Goal: Task Accomplishment & Management: Manage account settings

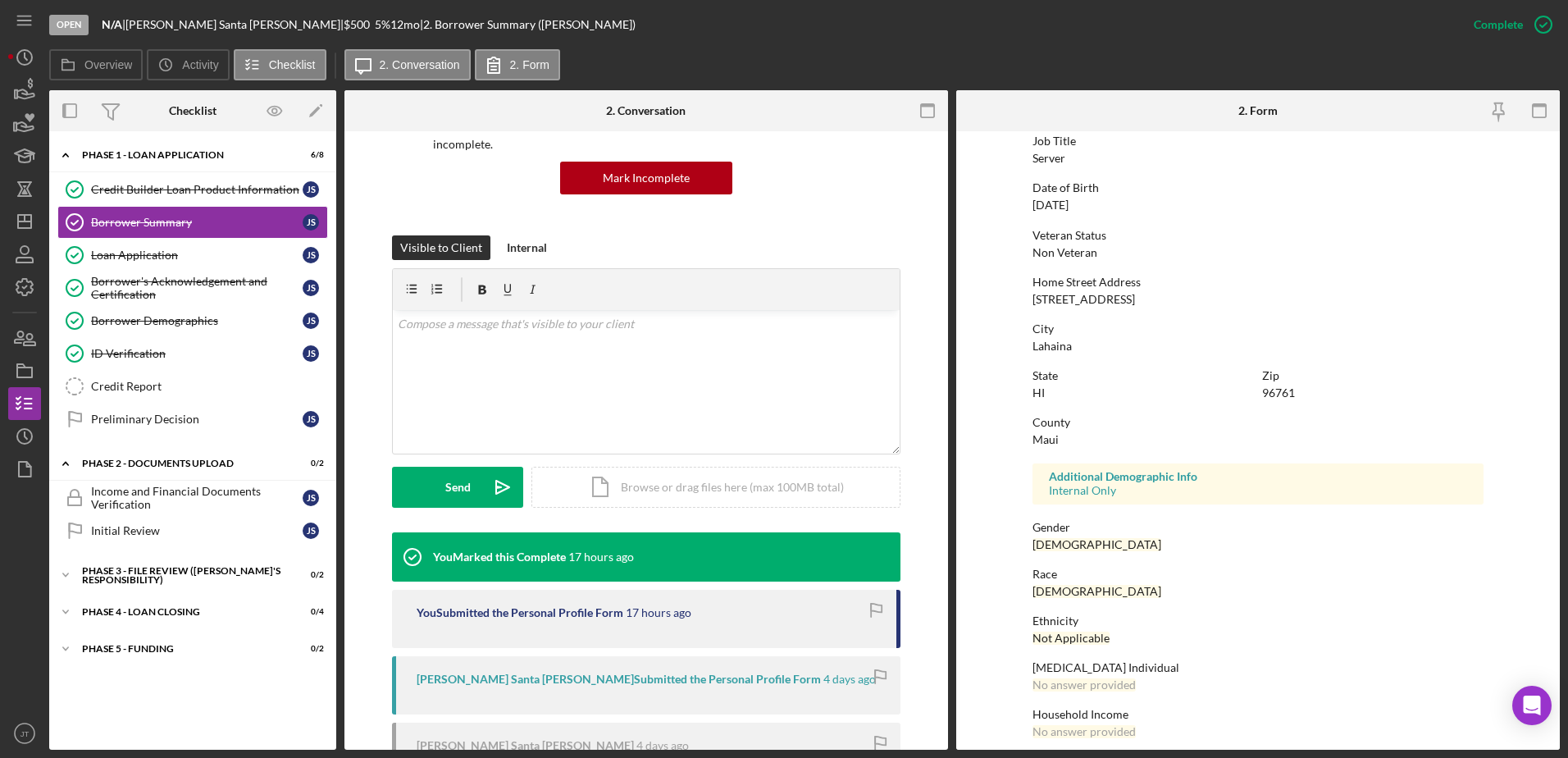
scroll to position [146, 0]
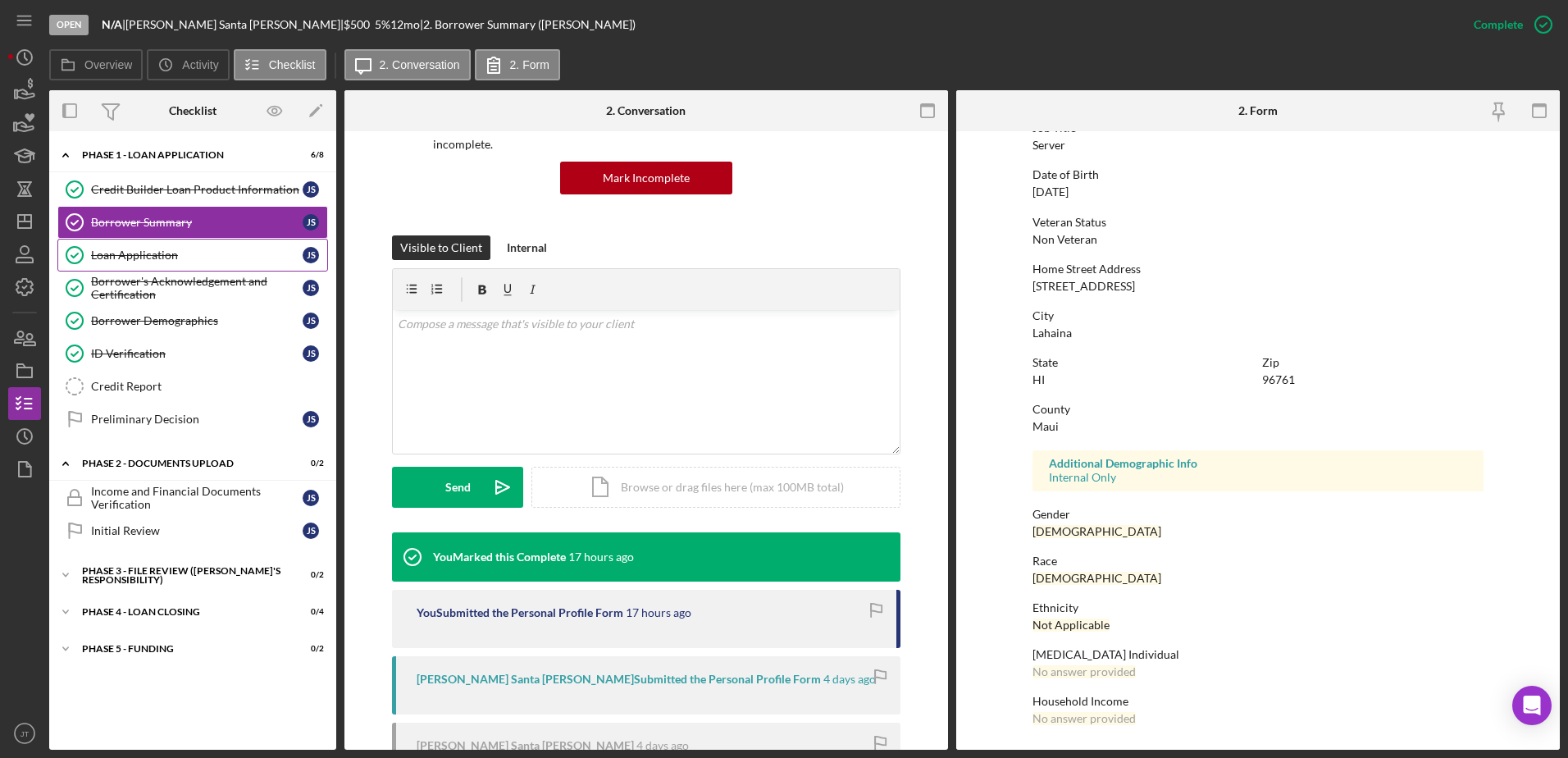
click at [155, 251] on div "Loan Application" at bounding box center [197, 255] width 211 height 13
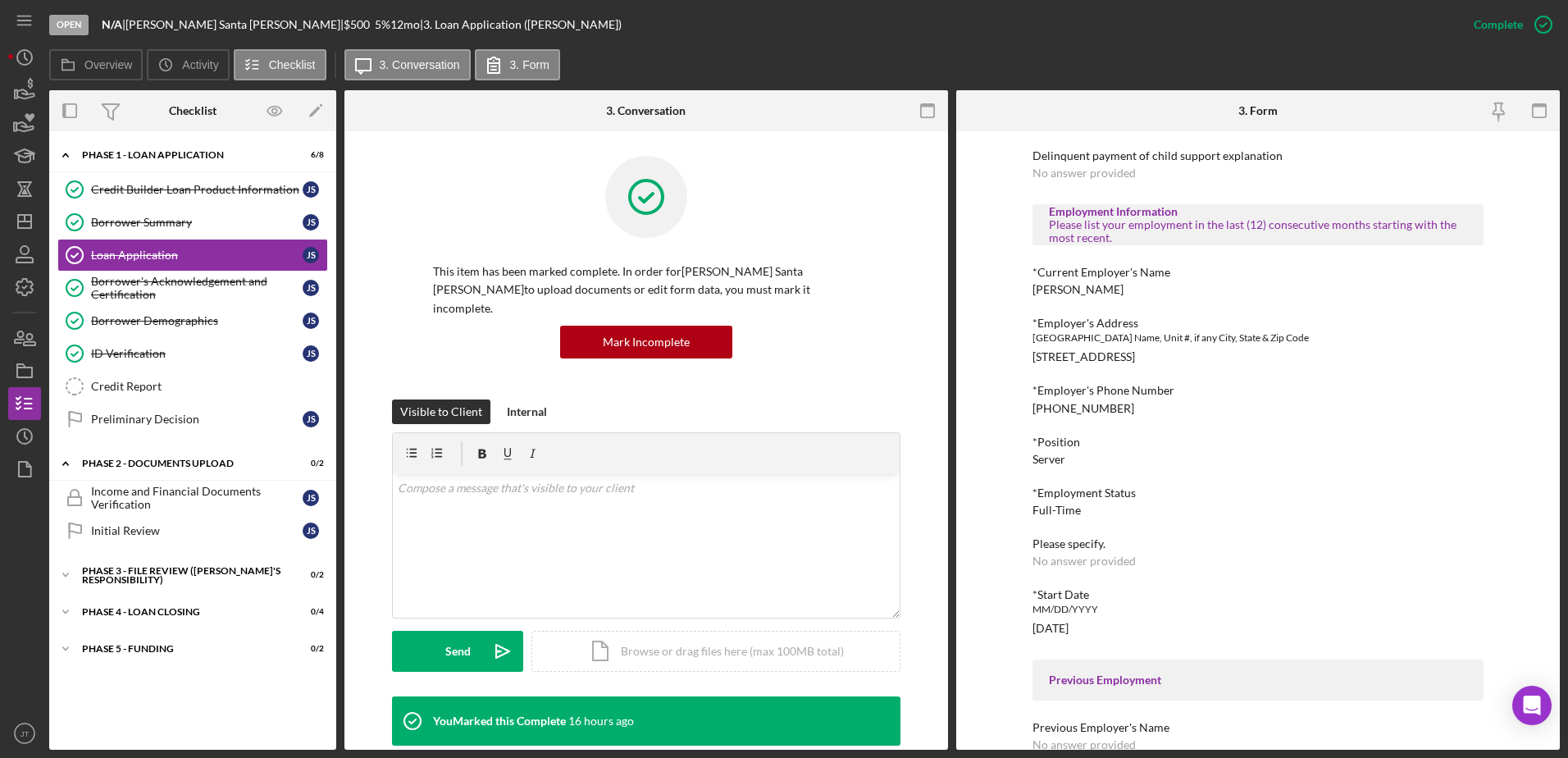
scroll to position [1066, 0]
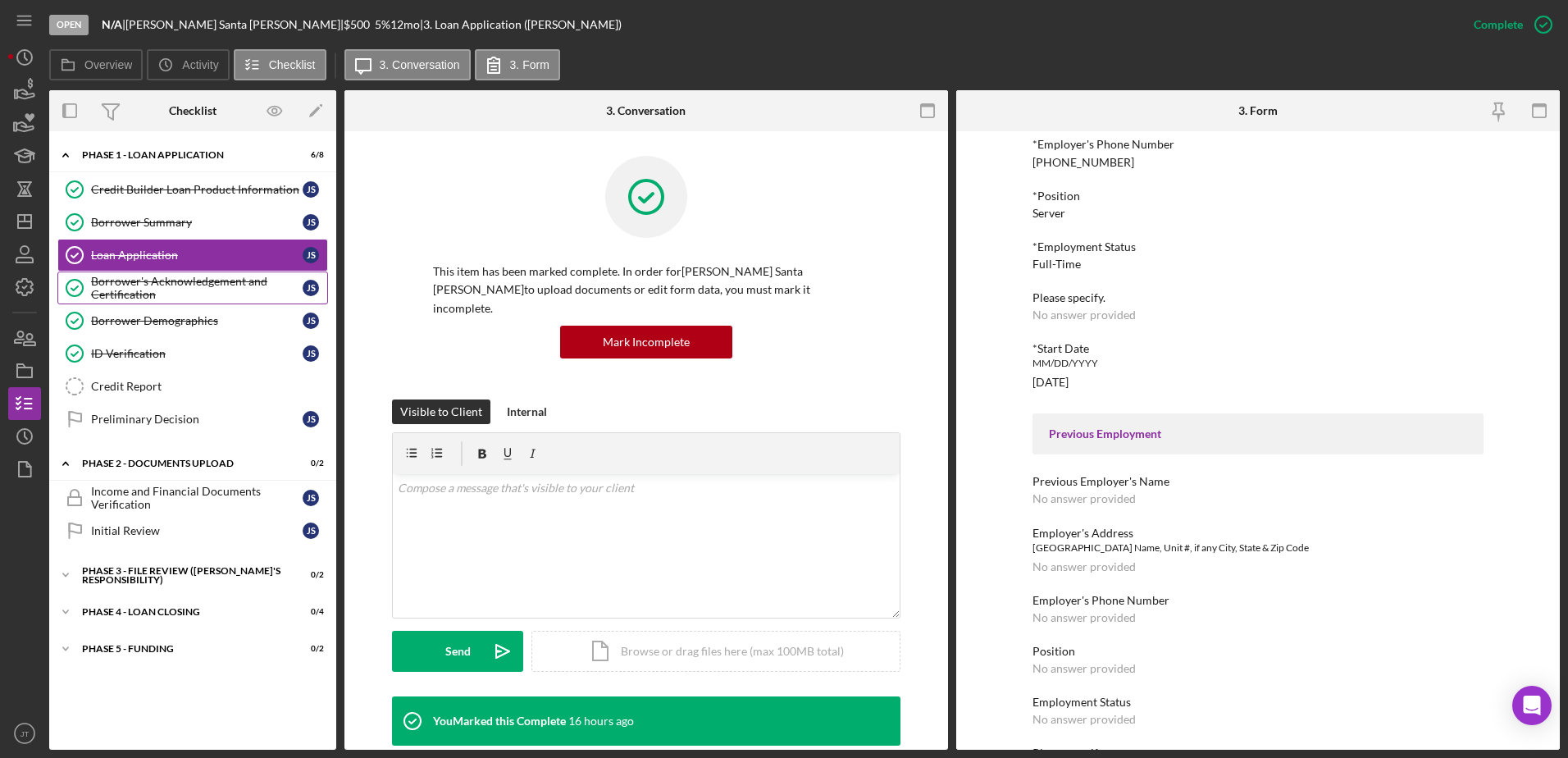
click at [112, 299] on div "Borrower's Acknowledgement and Certification" at bounding box center [197, 288] width 211 height 26
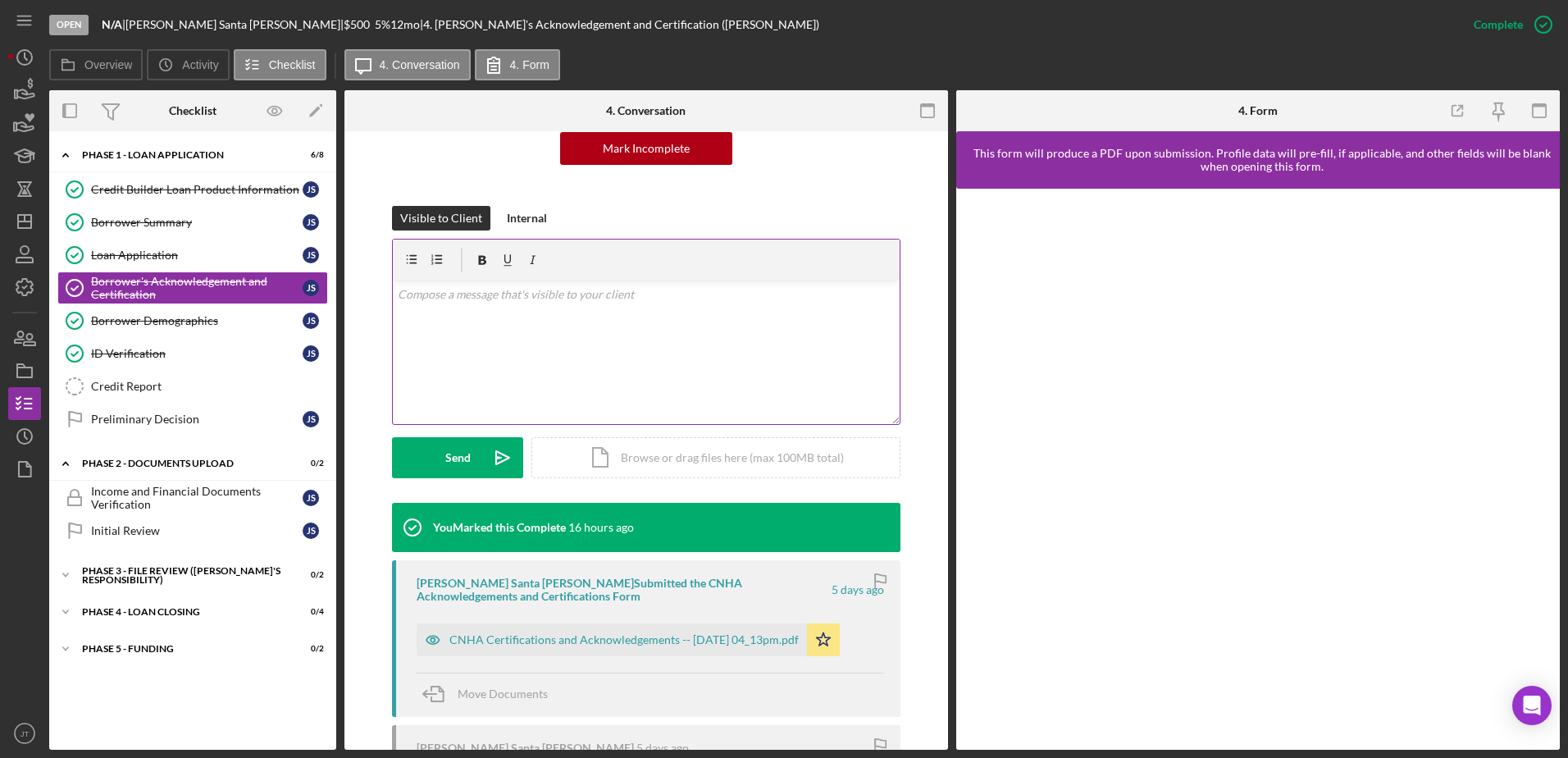
scroll to position [246, 0]
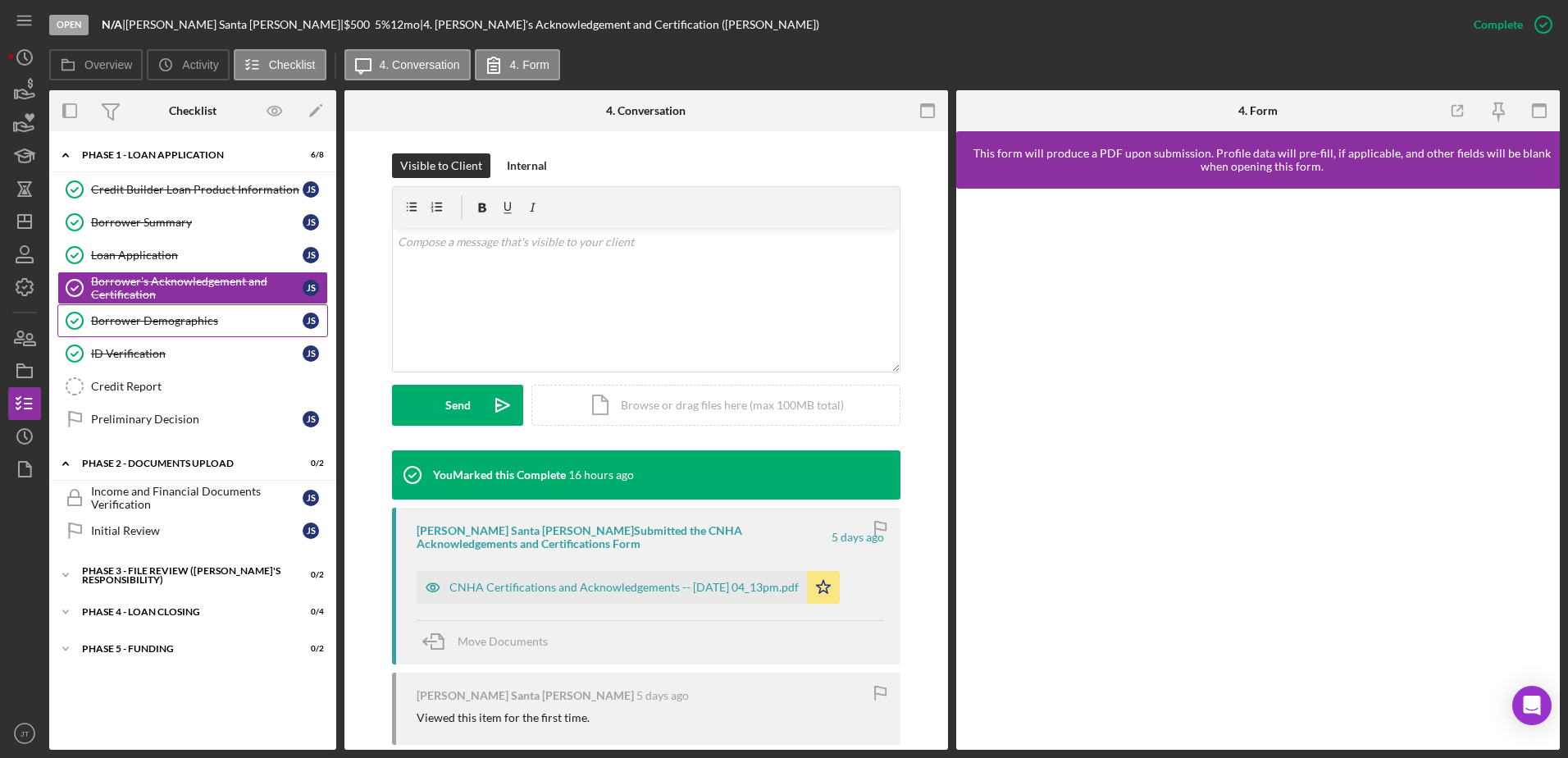
click at [221, 320] on div "Borrower Demographics" at bounding box center [197, 320] width 211 height 13
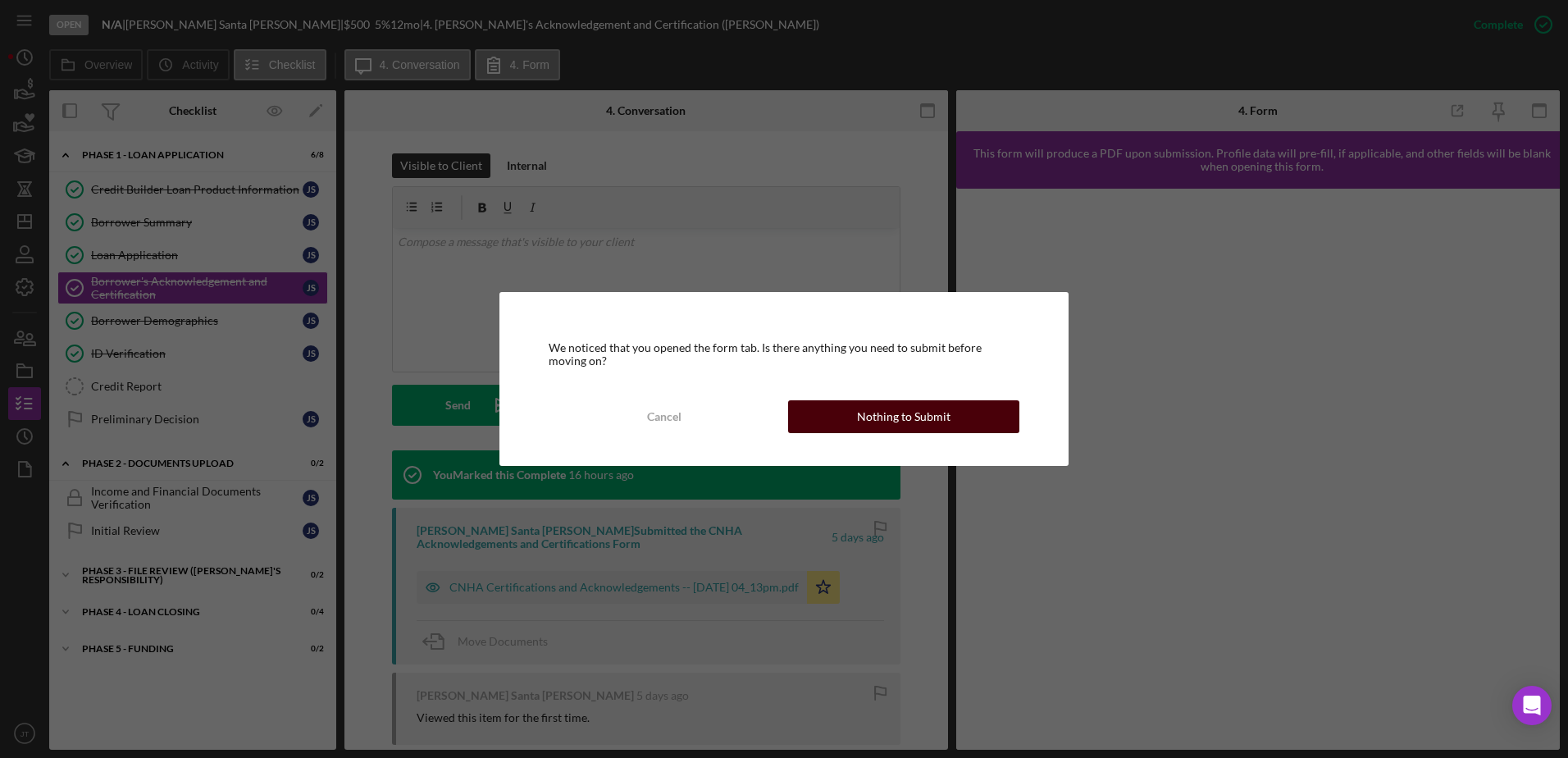
click at [901, 427] on div "Nothing to Submit" at bounding box center [904, 416] width 94 height 33
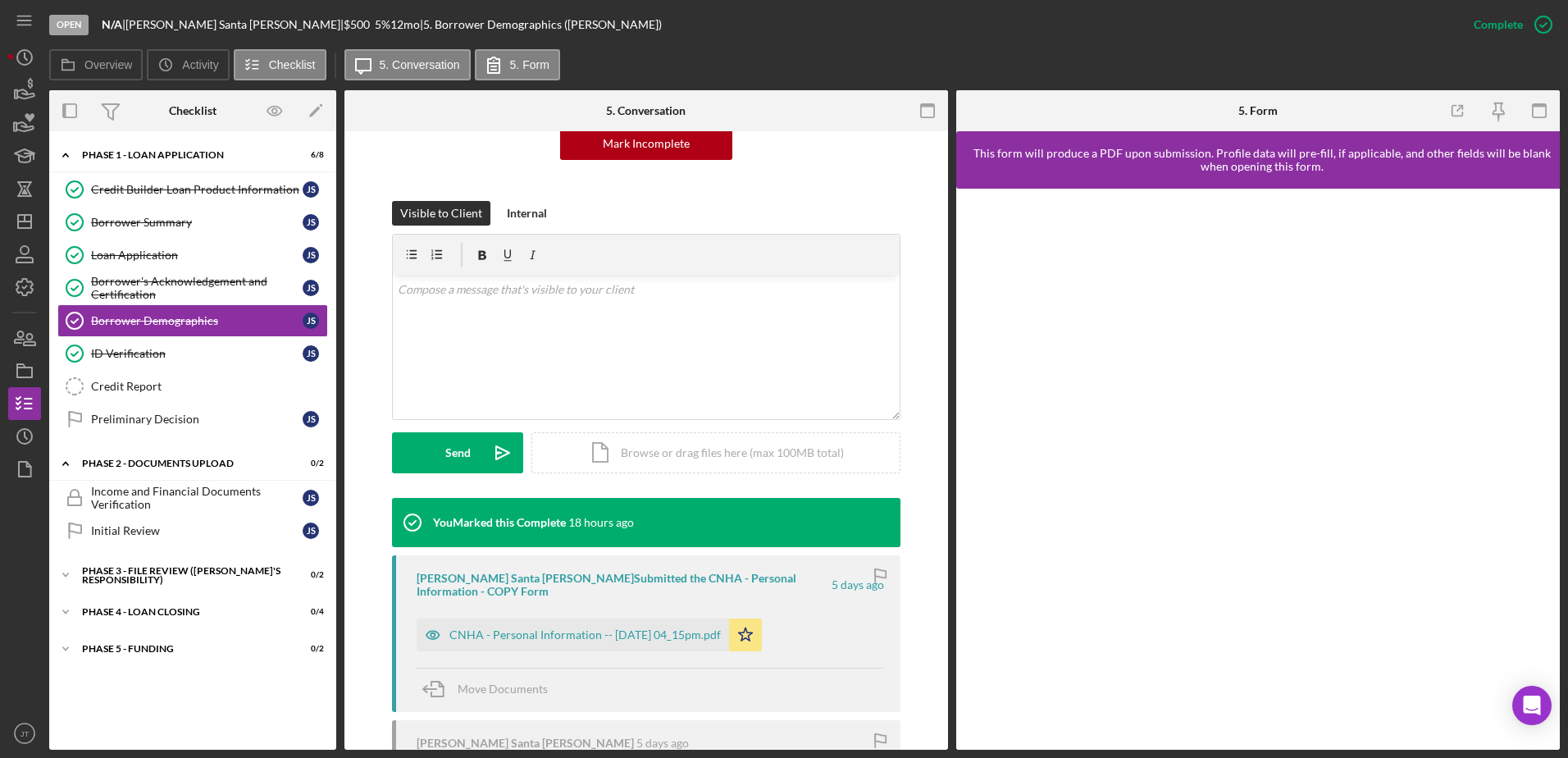
scroll to position [246, 0]
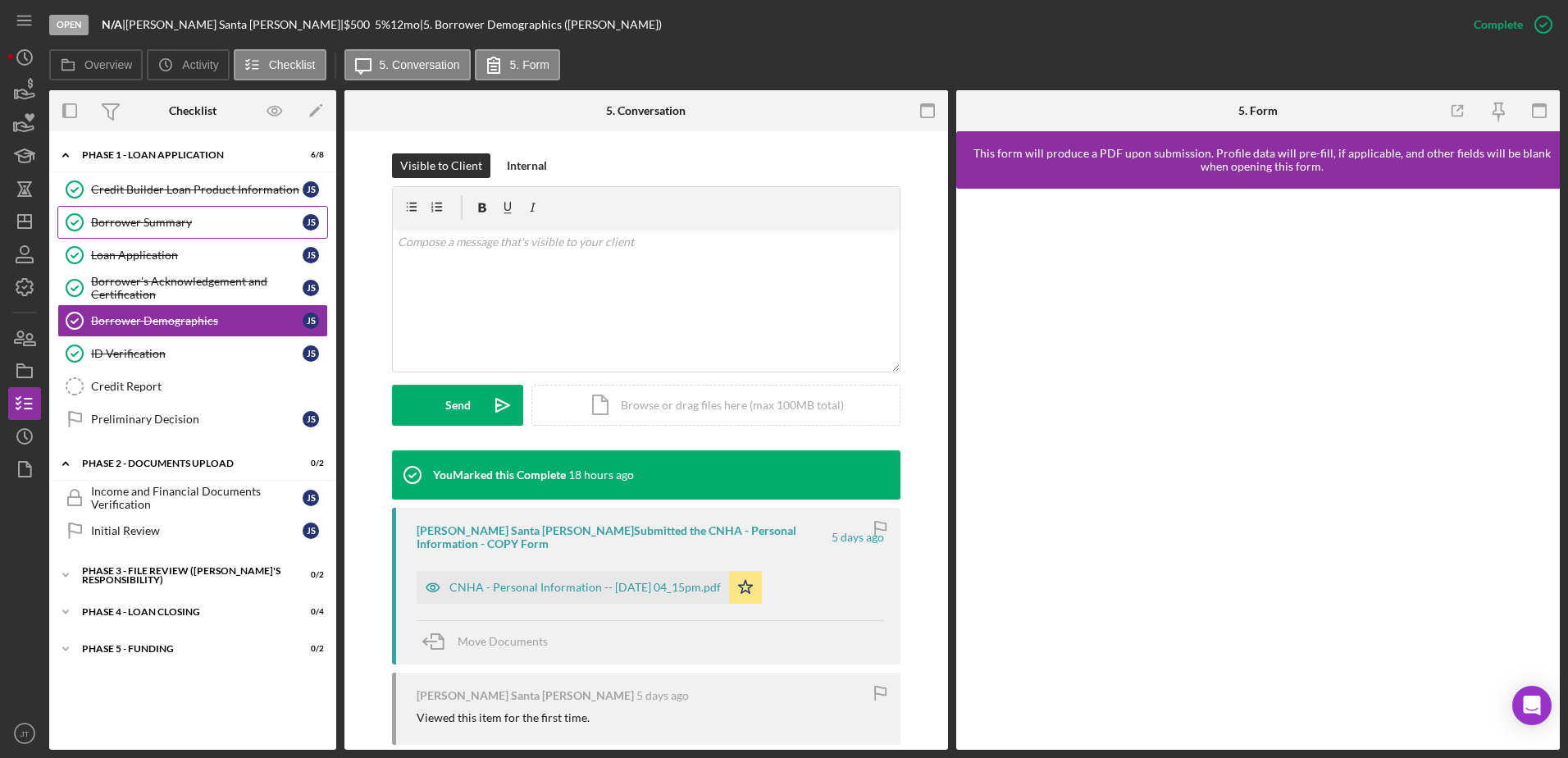
click at [181, 225] on div "Borrower Summary" at bounding box center [197, 221] width 211 height 13
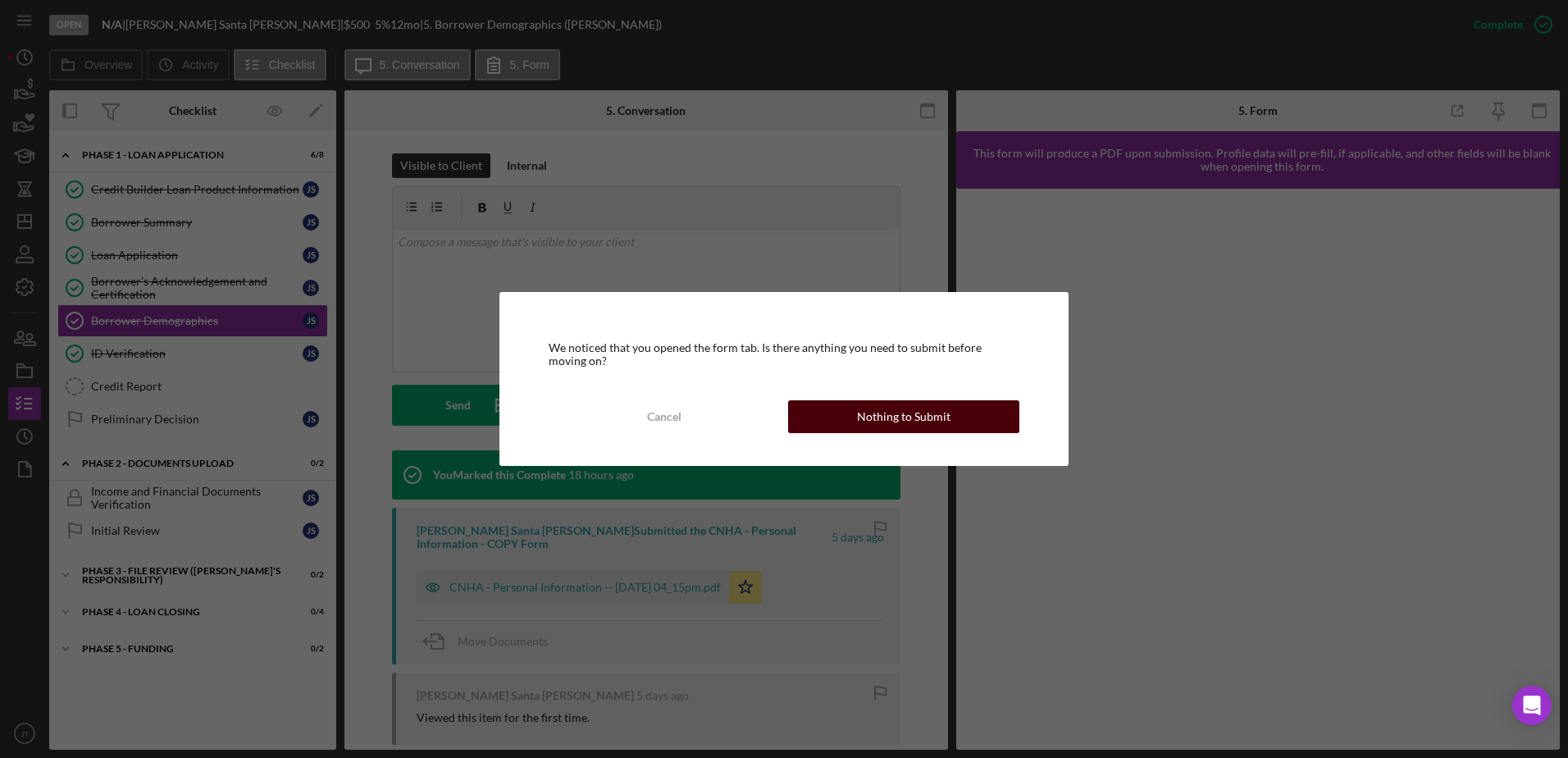
click at [900, 415] on div "Nothing to Submit" at bounding box center [904, 416] width 94 height 33
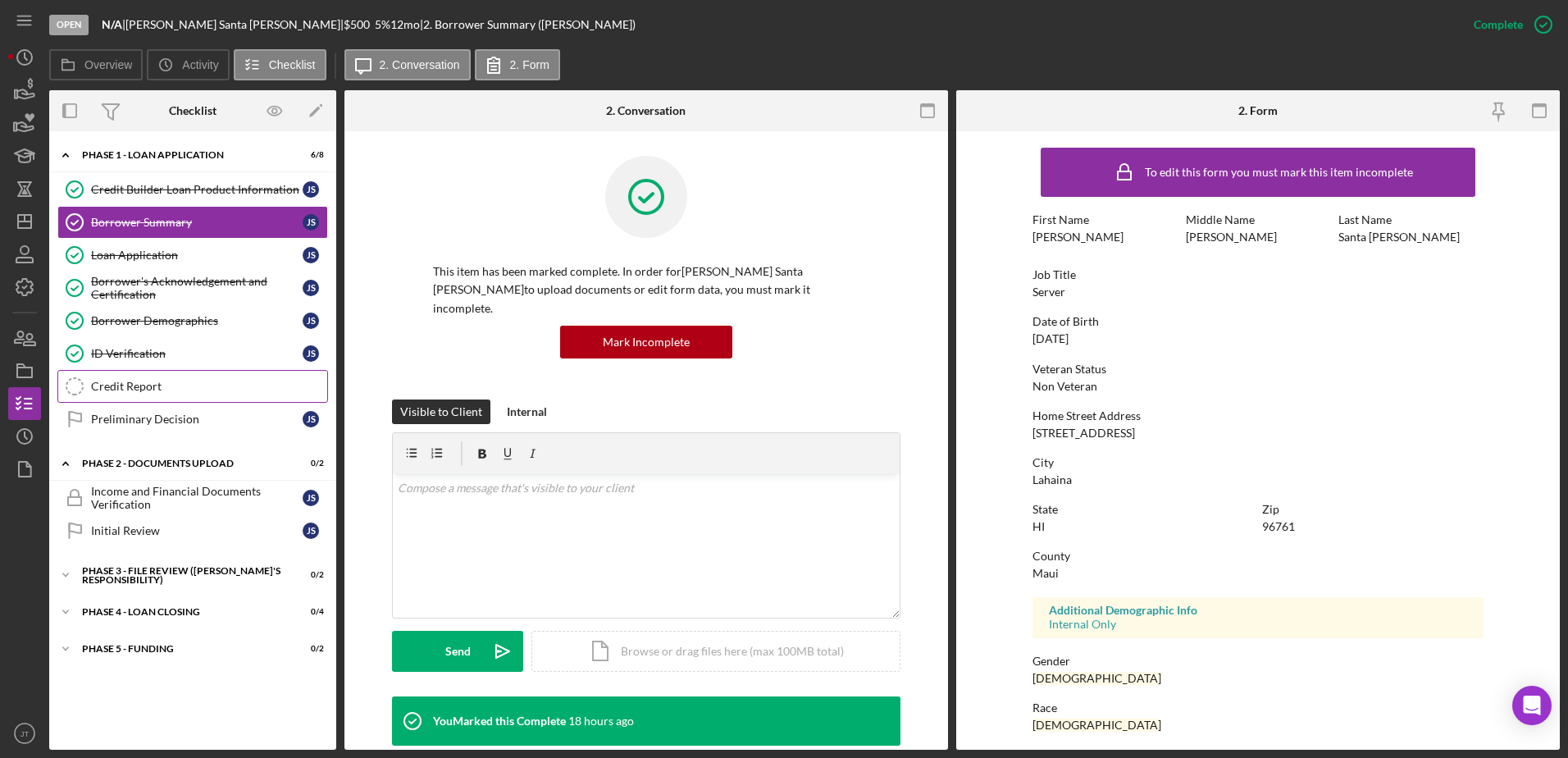
click at [148, 390] on div "Credit Report" at bounding box center [209, 386] width 236 height 13
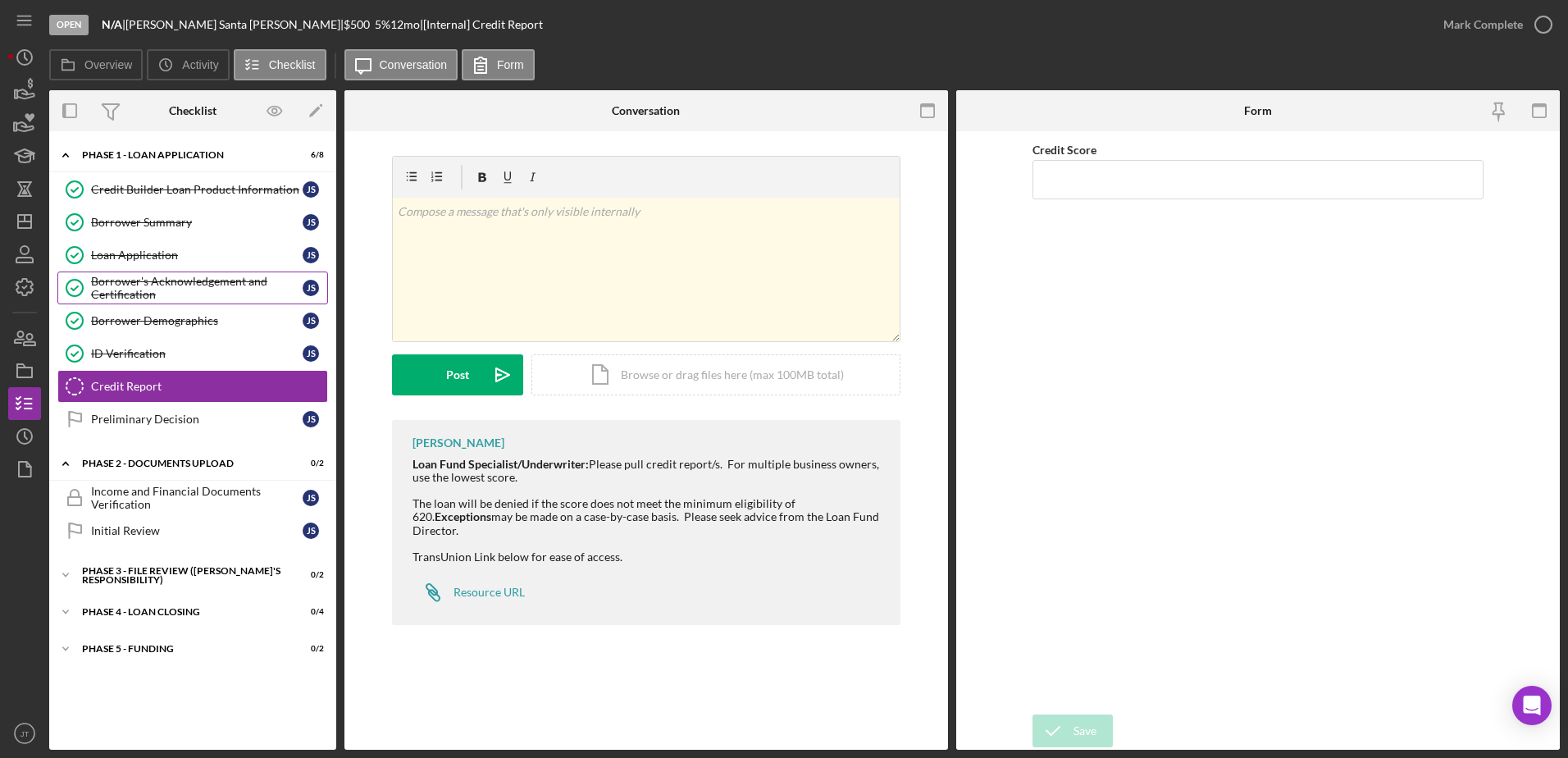
click at [166, 291] on div "Borrower's Acknowledgement and Certification" at bounding box center [197, 288] width 211 height 26
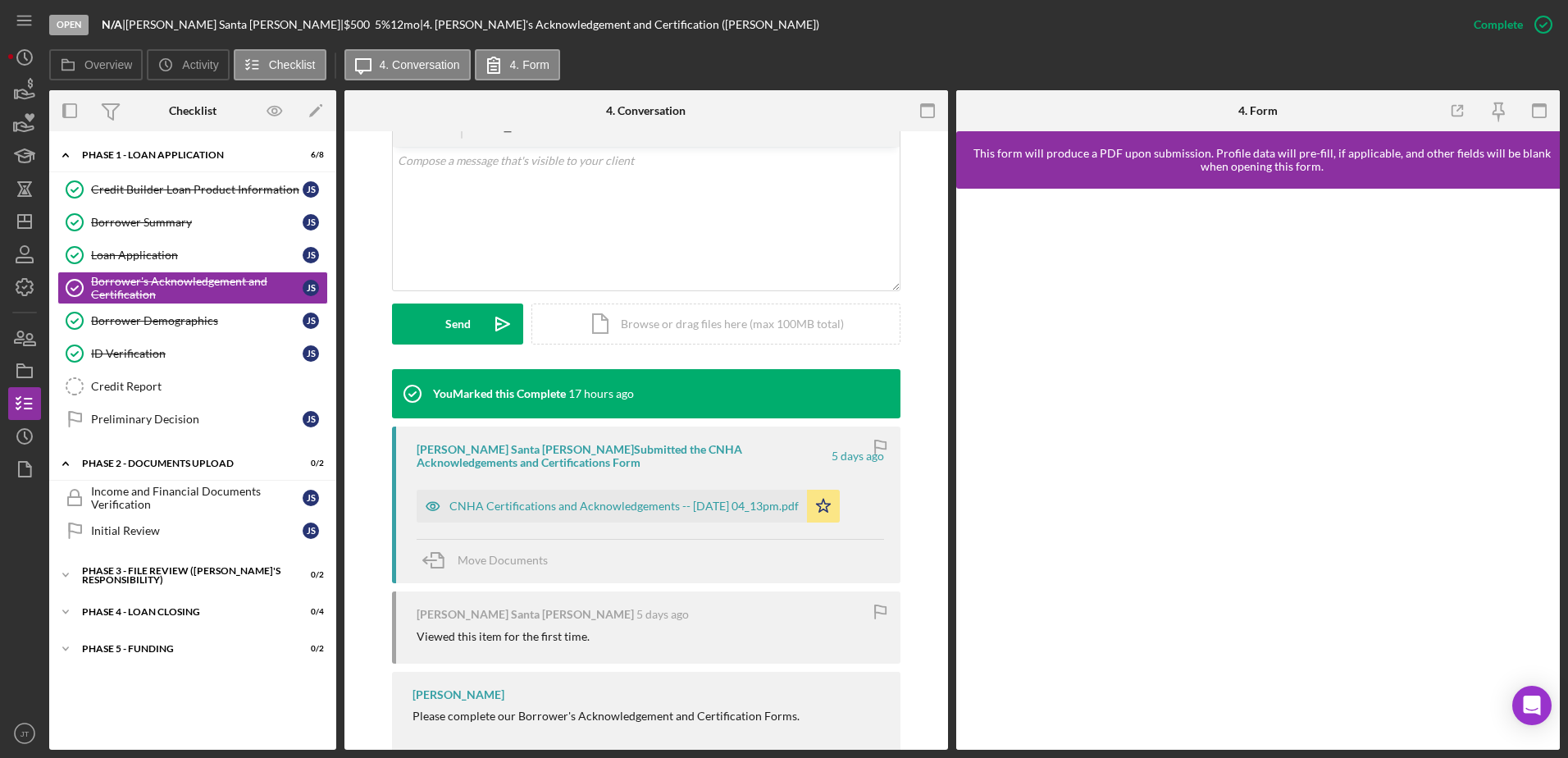
scroll to position [328, 0]
click at [209, 226] on div "Borrower Summary" at bounding box center [197, 221] width 211 height 13
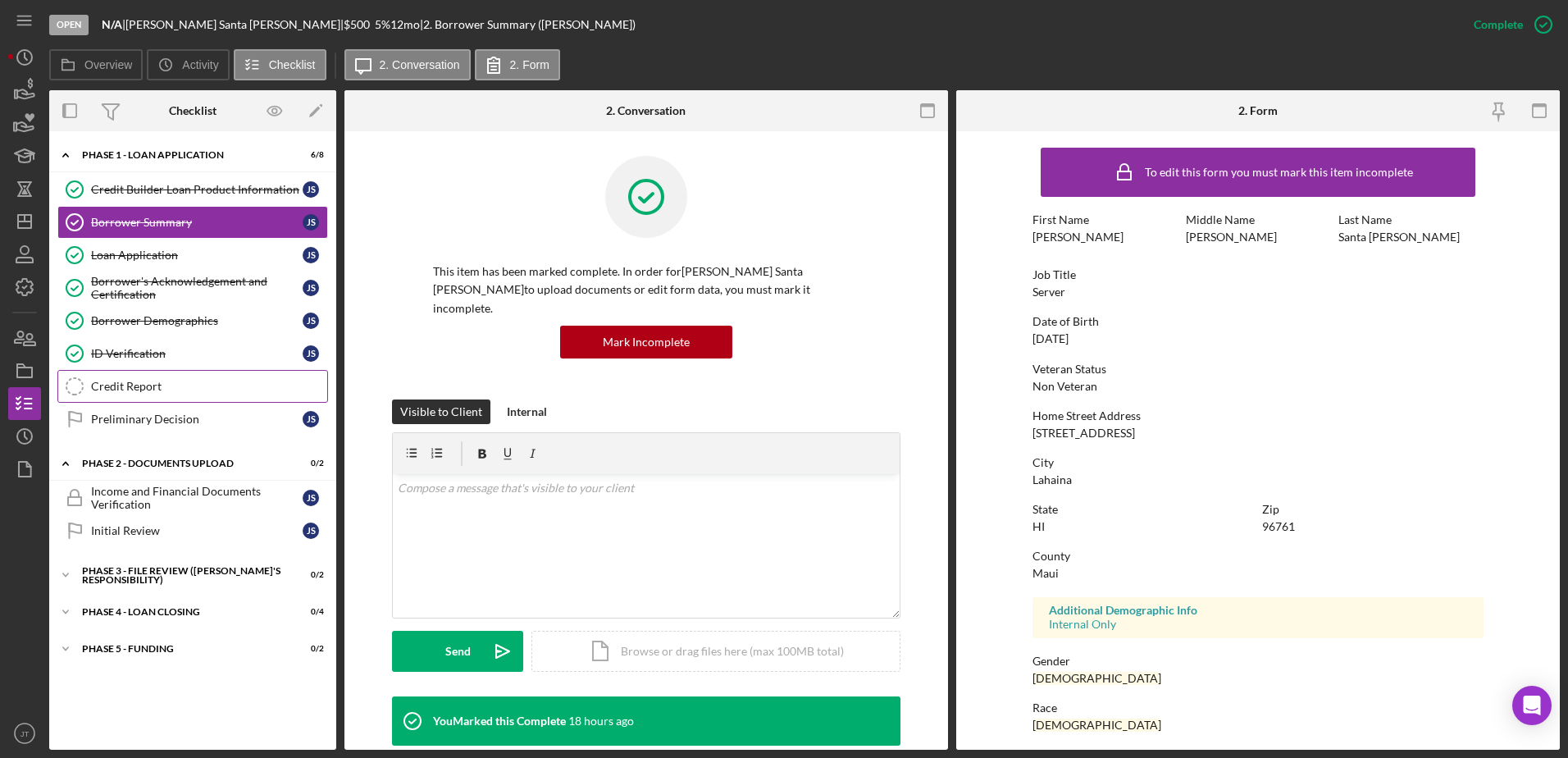
click at [121, 392] on div "Credit Report" at bounding box center [209, 386] width 236 height 13
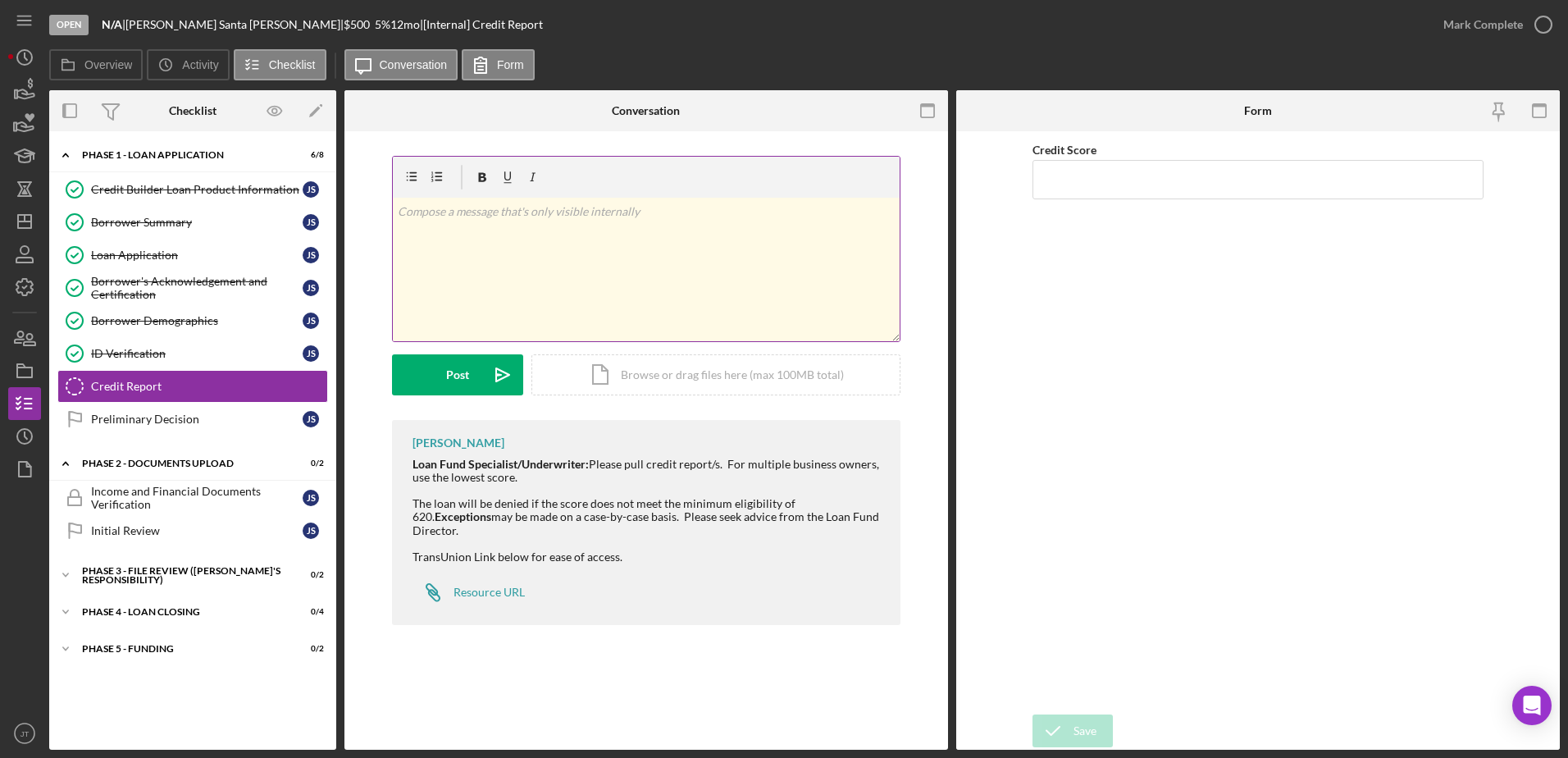
click at [688, 210] on p at bounding box center [646, 211] width 498 height 18
click at [452, 386] on div "Post" at bounding box center [457, 375] width 23 height 41
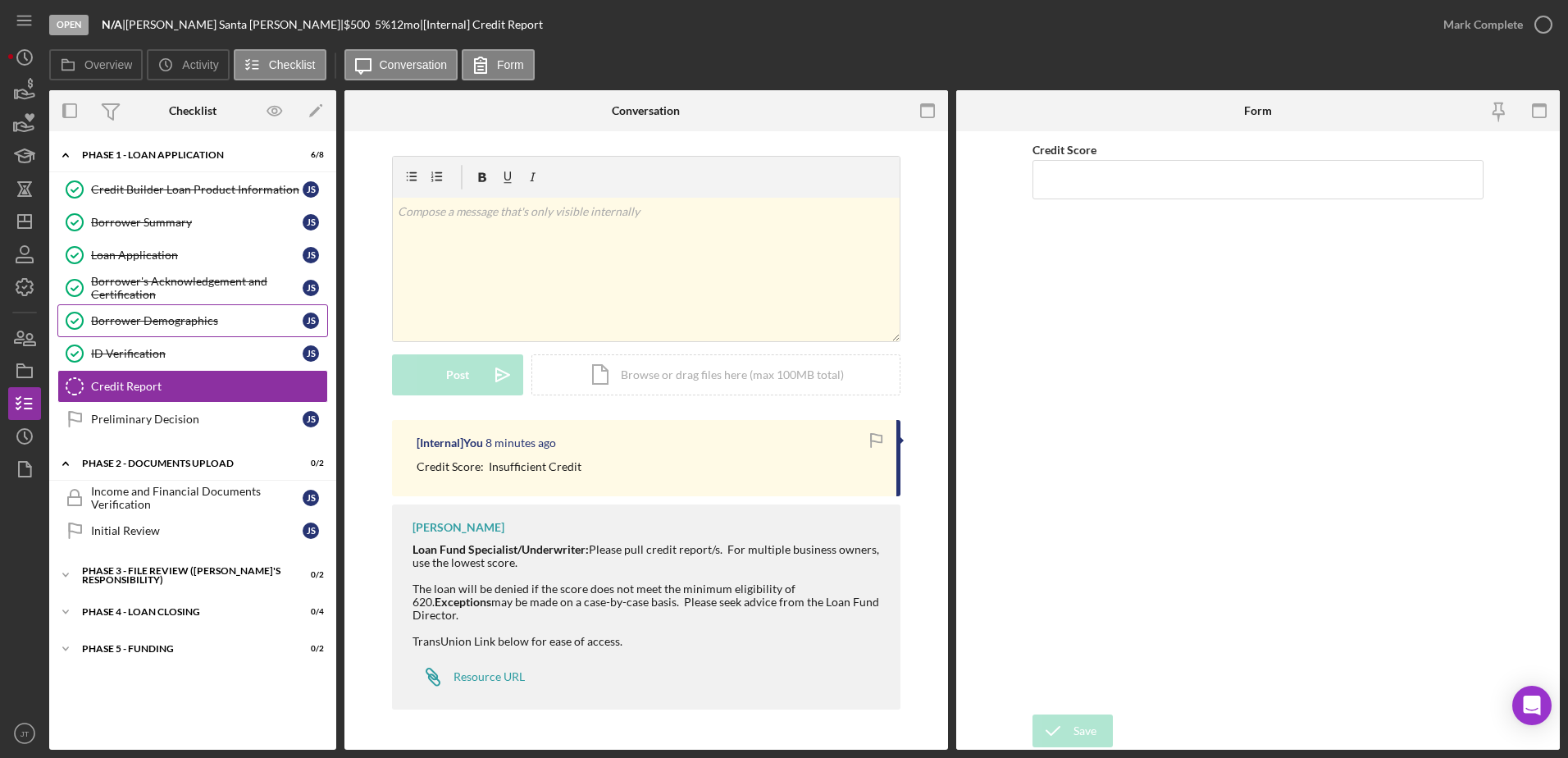
click at [185, 326] on div "Borrower Demographics" at bounding box center [197, 320] width 211 height 13
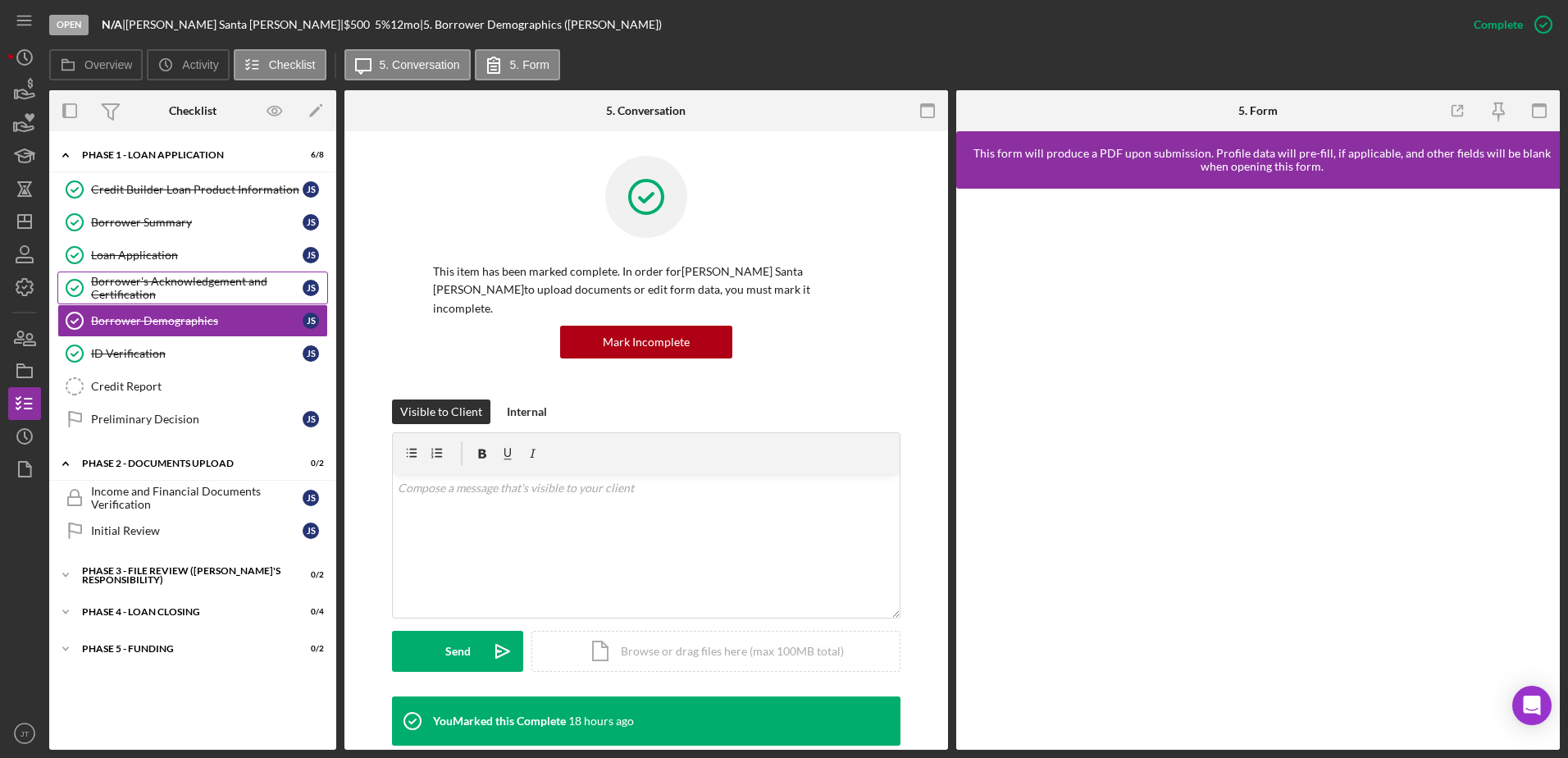
click at [186, 290] on div "Borrower's Acknowledgement and Certification" at bounding box center [197, 288] width 211 height 26
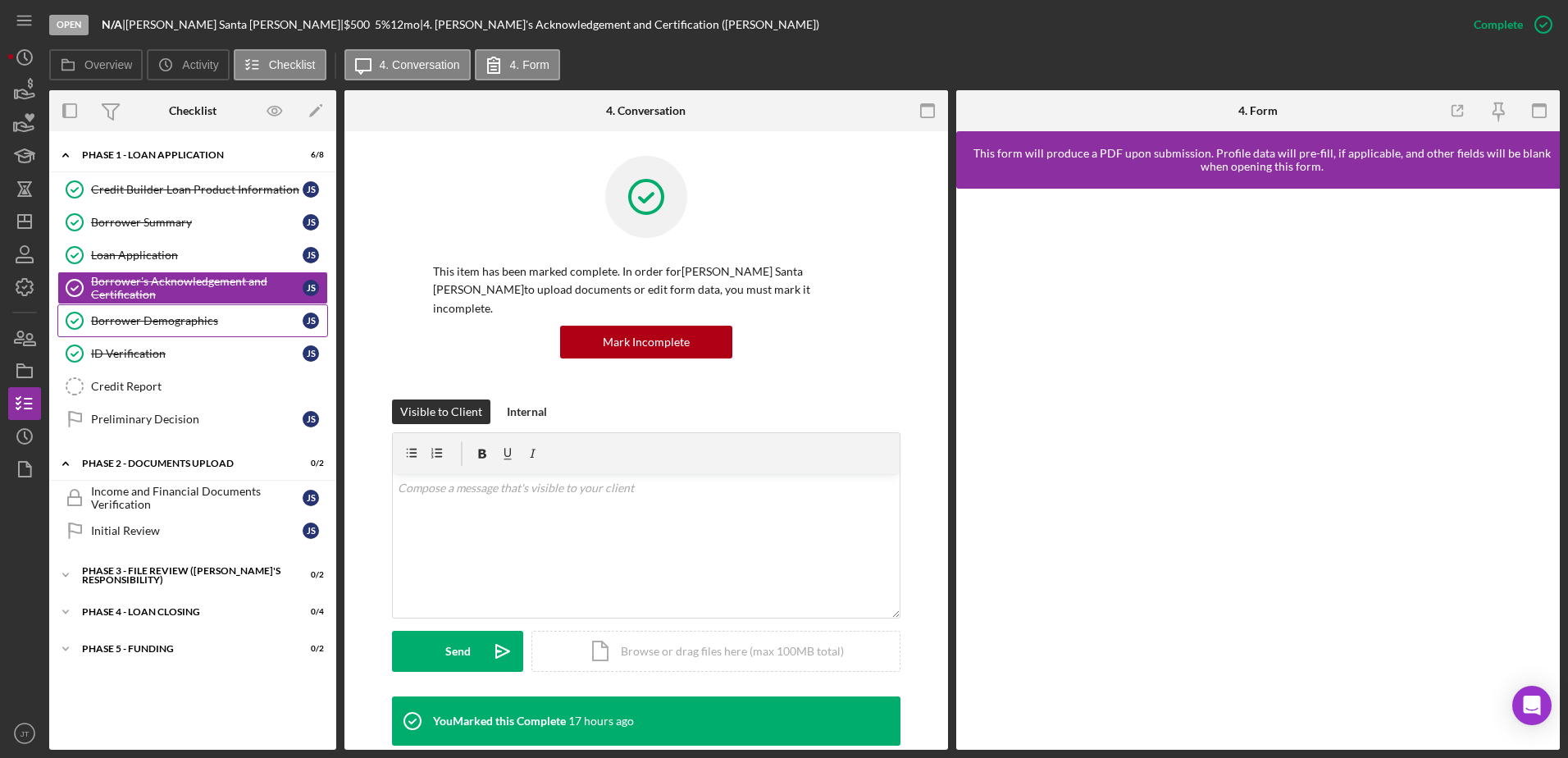
click at [167, 323] on div "Borrower Demographics" at bounding box center [197, 320] width 211 height 13
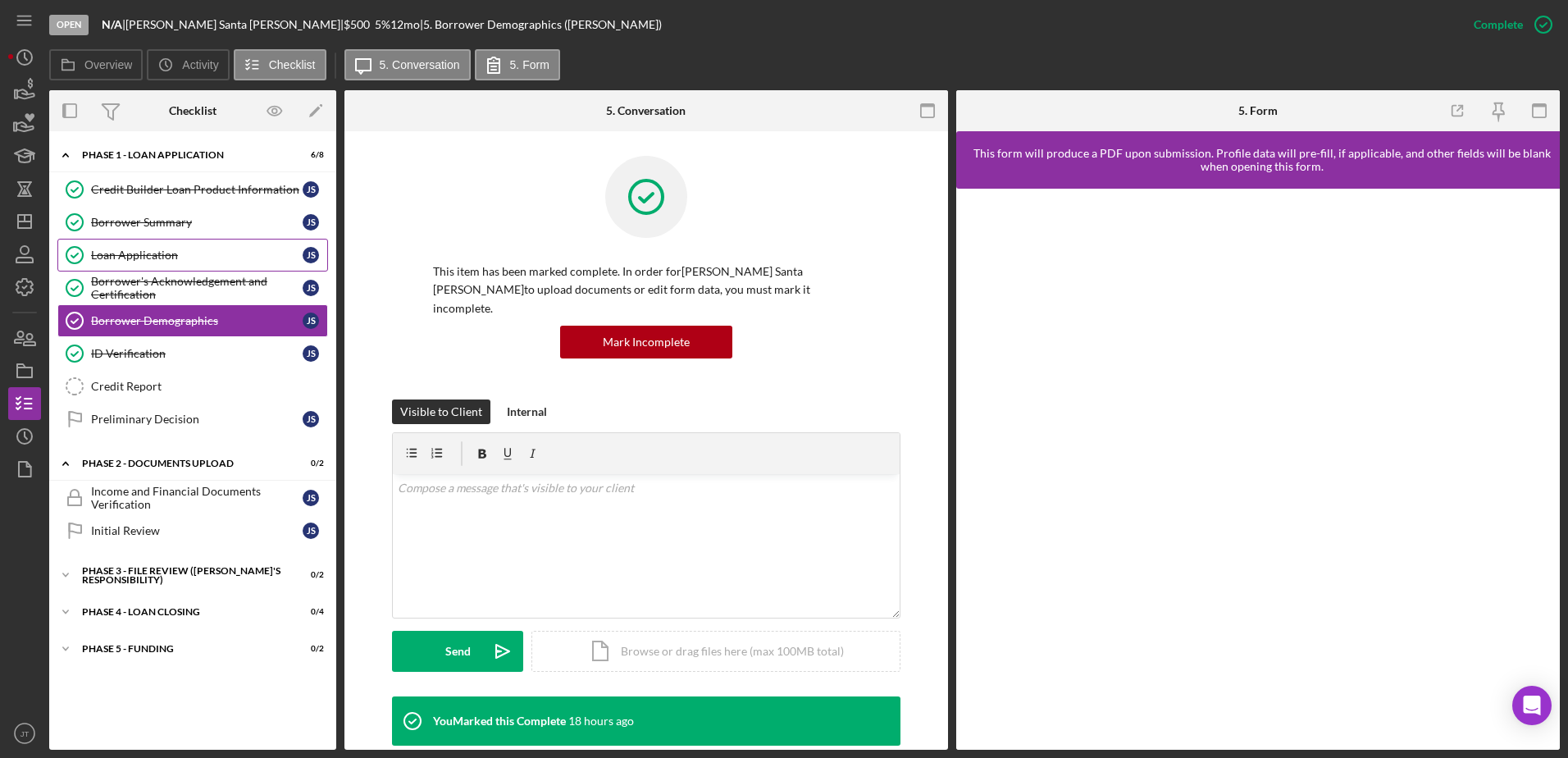
click at [231, 265] on link "Loan Application Loan Application J S" at bounding box center [192, 255] width 271 height 33
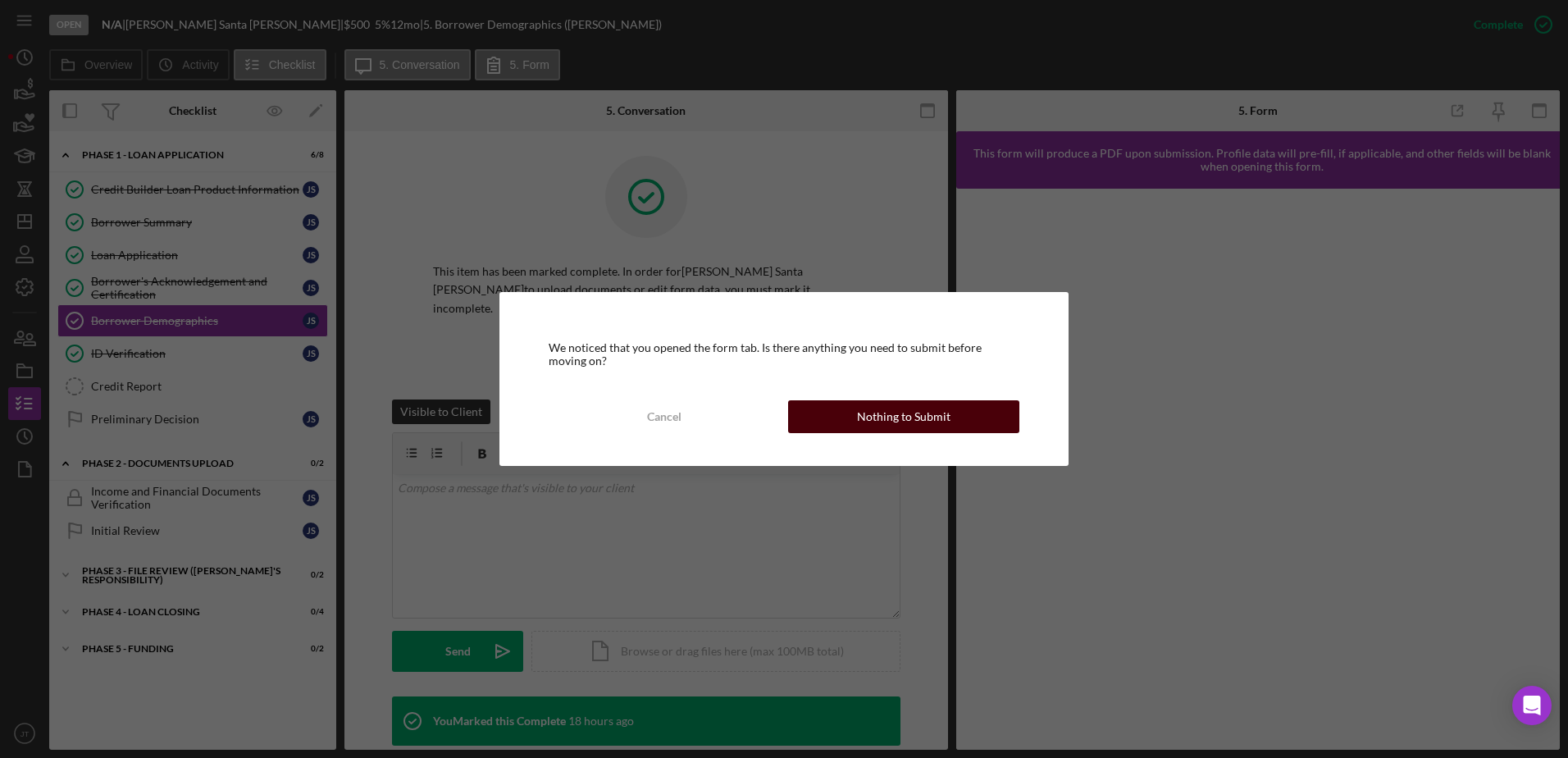
click at [821, 417] on button "Nothing to Submit" at bounding box center [904, 416] width 232 height 33
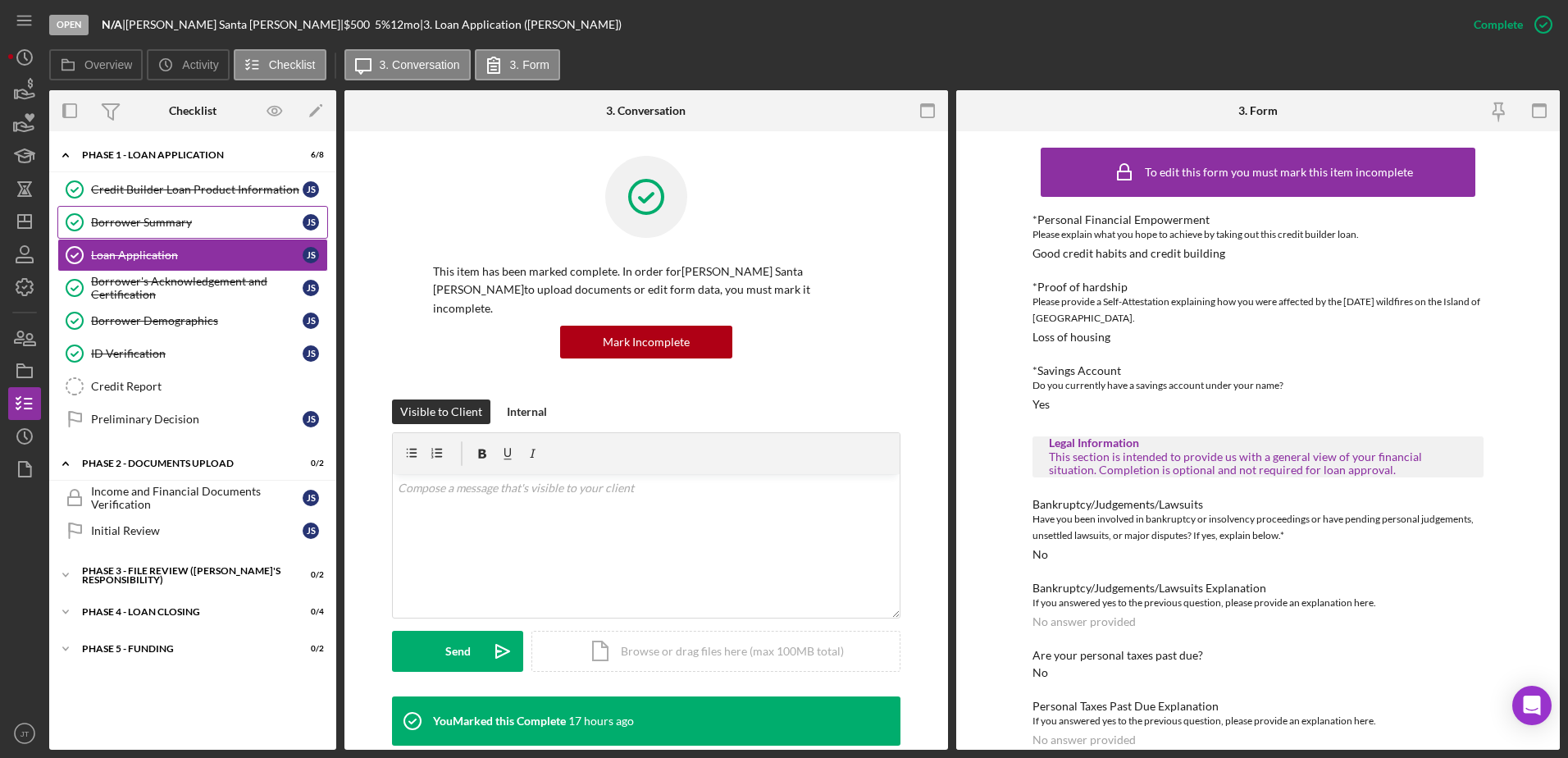
click at [243, 236] on link "Borrower Summary Borrower Summary J S" at bounding box center [192, 222] width 271 height 33
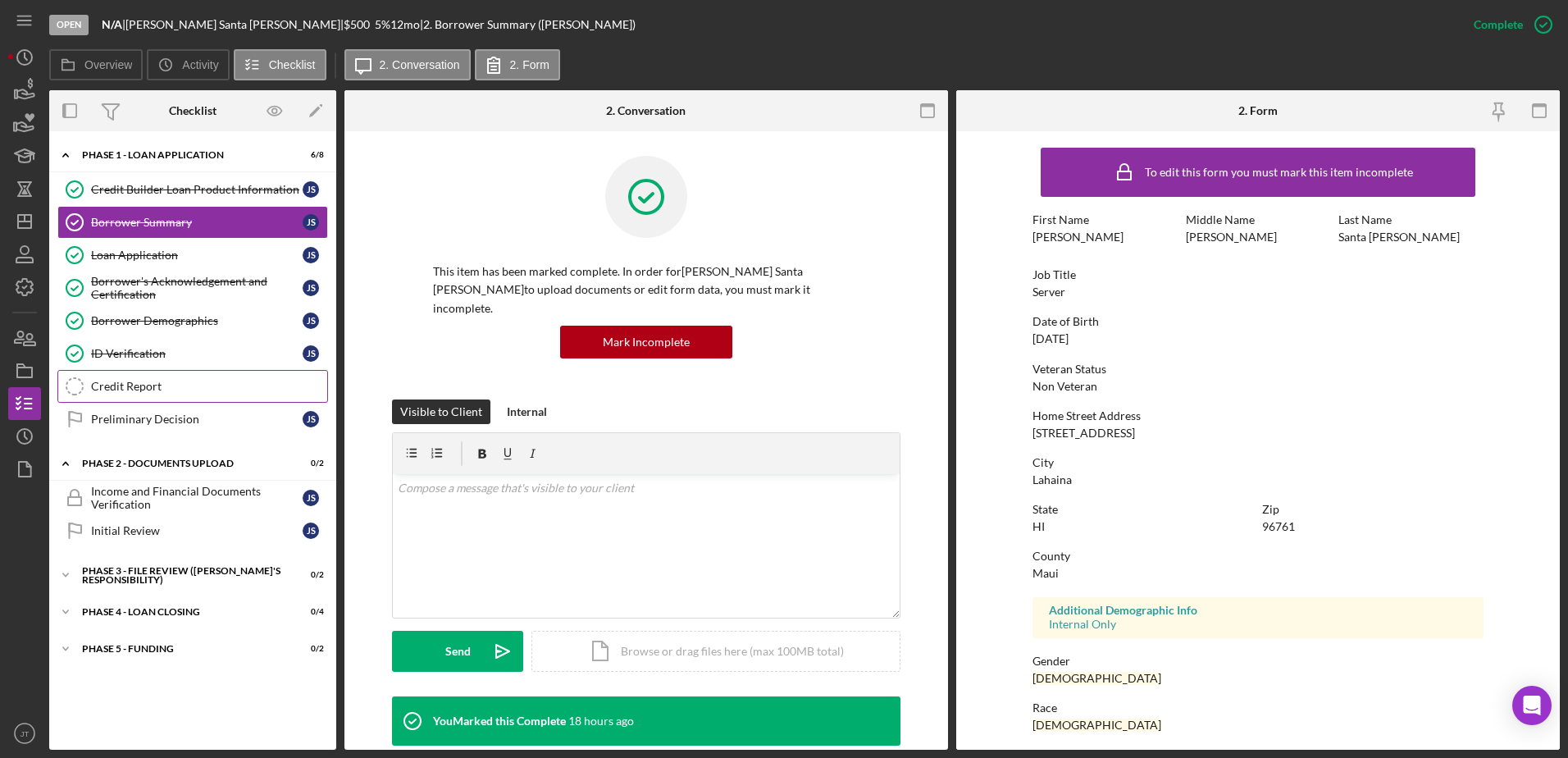
click at [209, 376] on link "Credit Report Credit Report" at bounding box center [192, 386] width 271 height 33
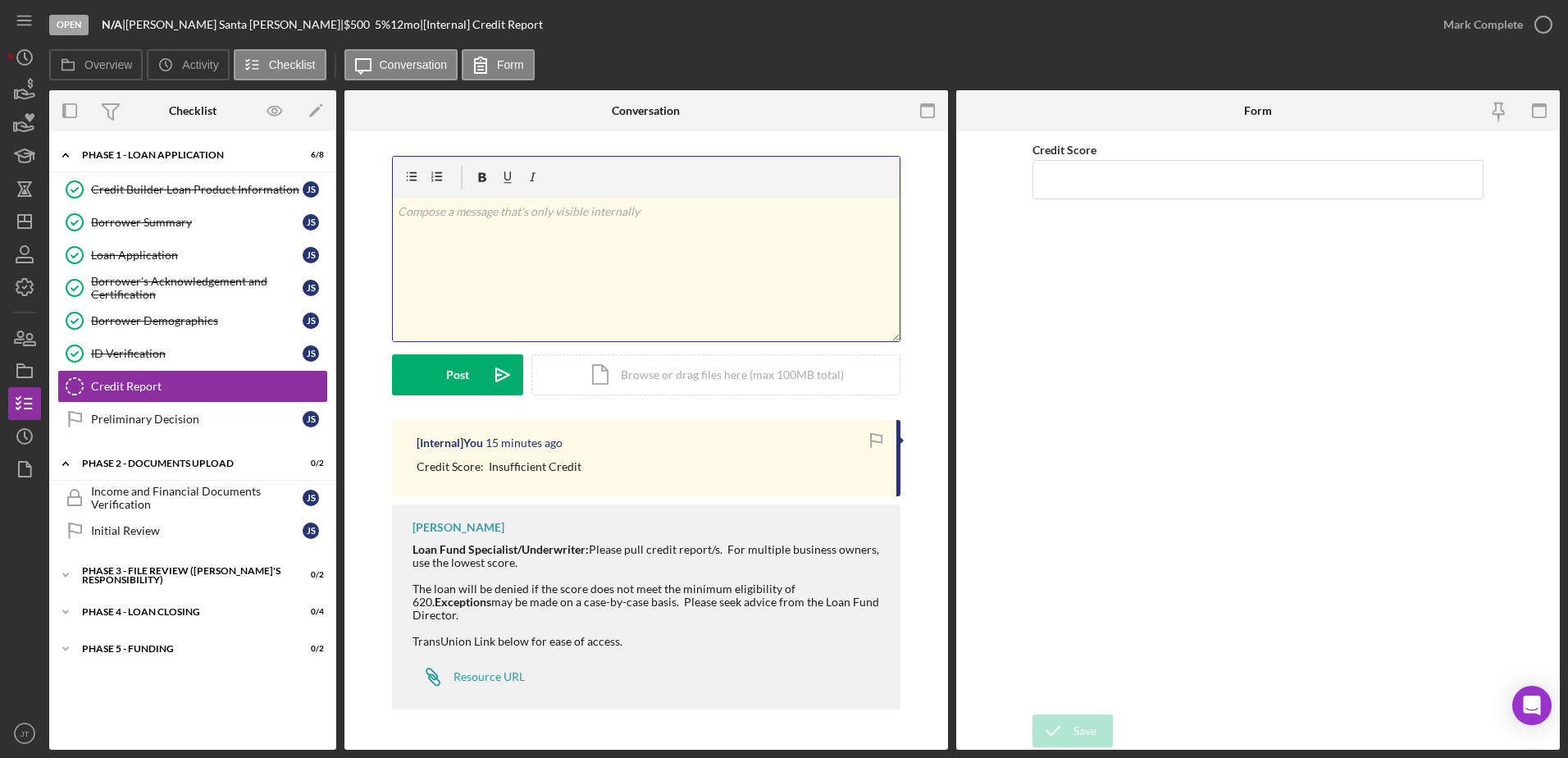
click at [503, 250] on div "v Color teal Color pink Remove color Add row above Add row below Add column bef…" at bounding box center [645, 269] width 506 height 144
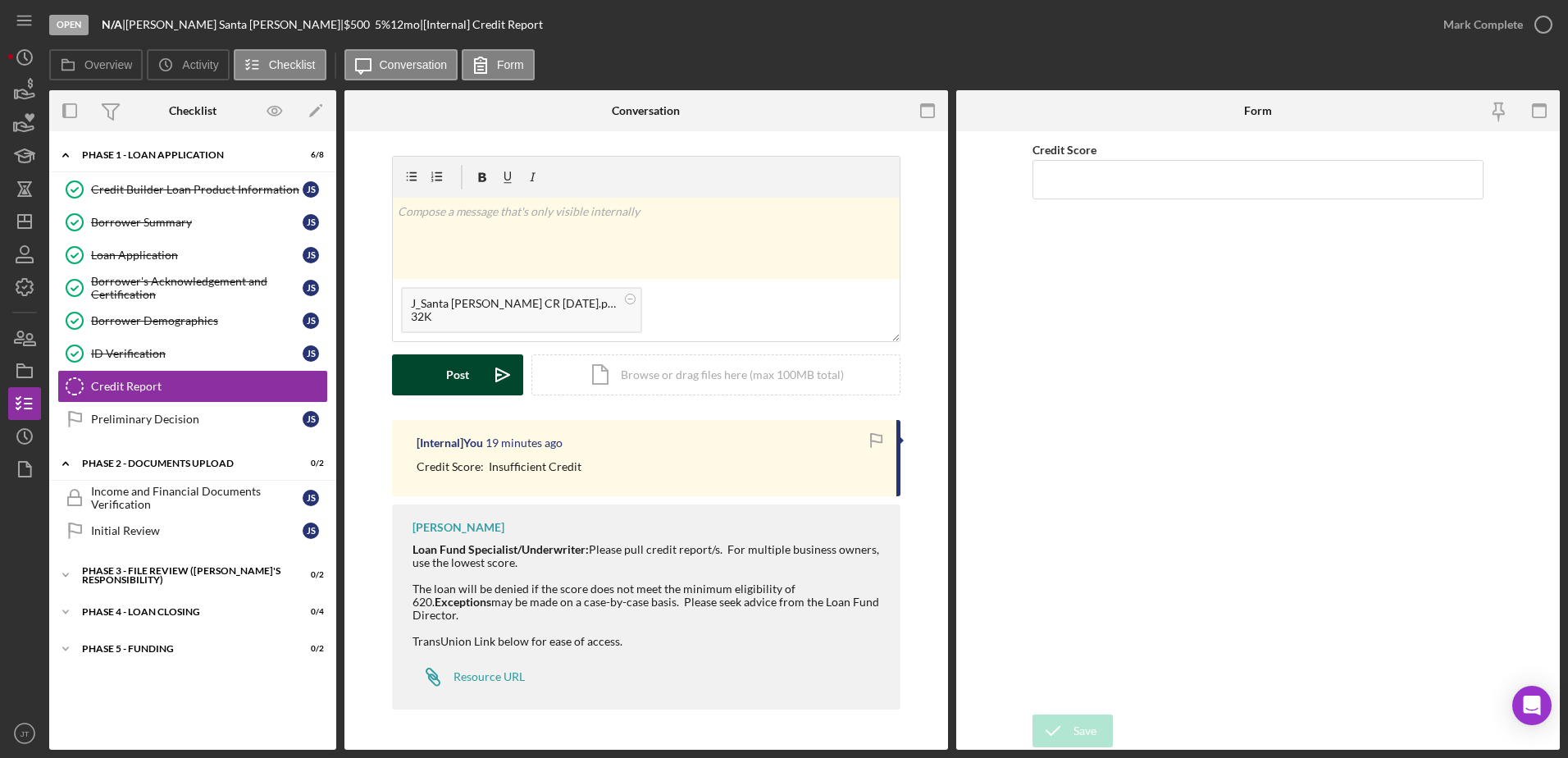
click at [449, 375] on div "Post" at bounding box center [457, 375] width 23 height 41
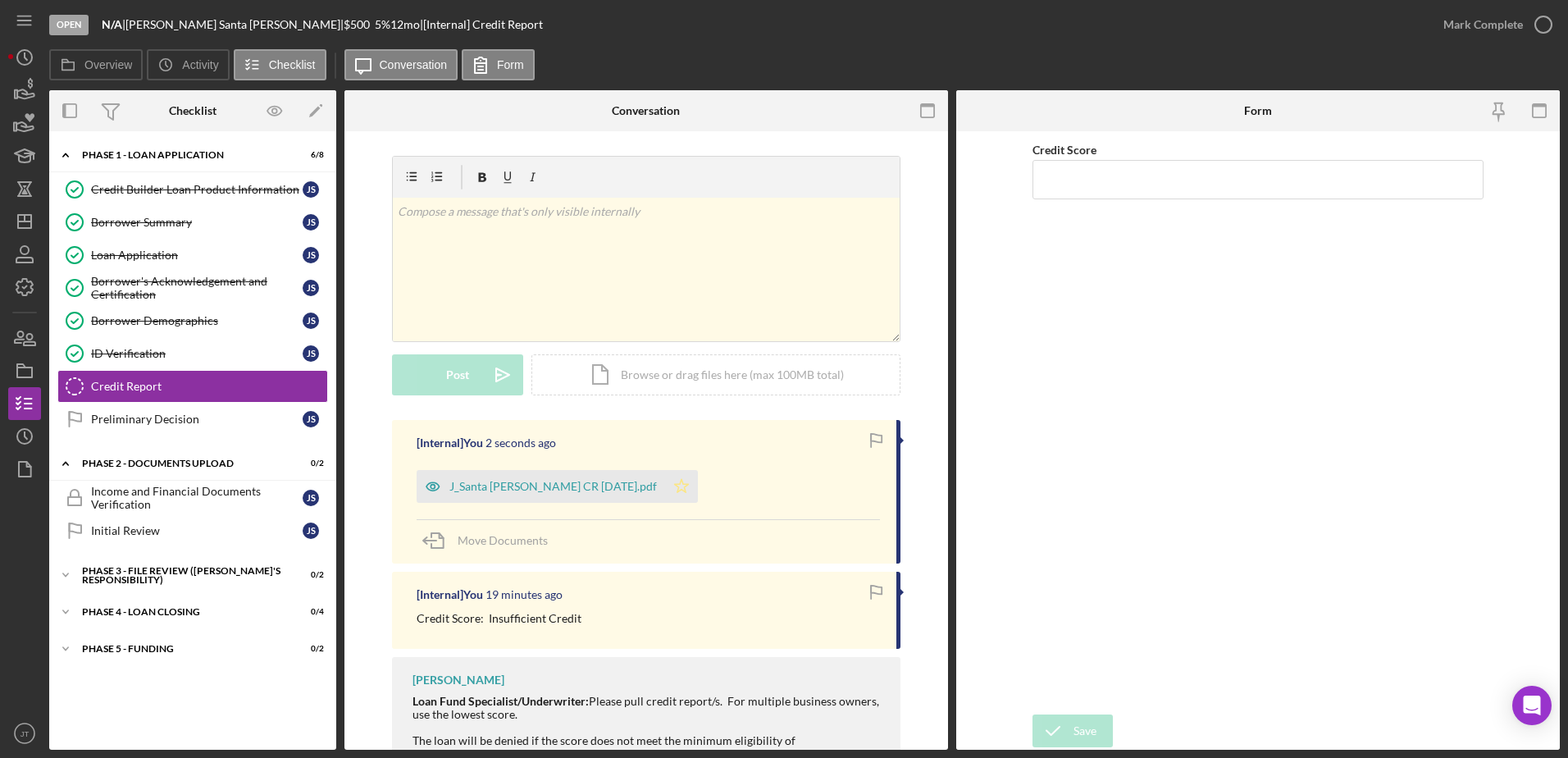
click at [675, 491] on polygon "button" at bounding box center [682, 485] width 14 height 13
click at [503, 228] on div "v Color teal Color pink Remove color Add row above Add row below Add column bef…" at bounding box center [645, 269] width 506 height 144
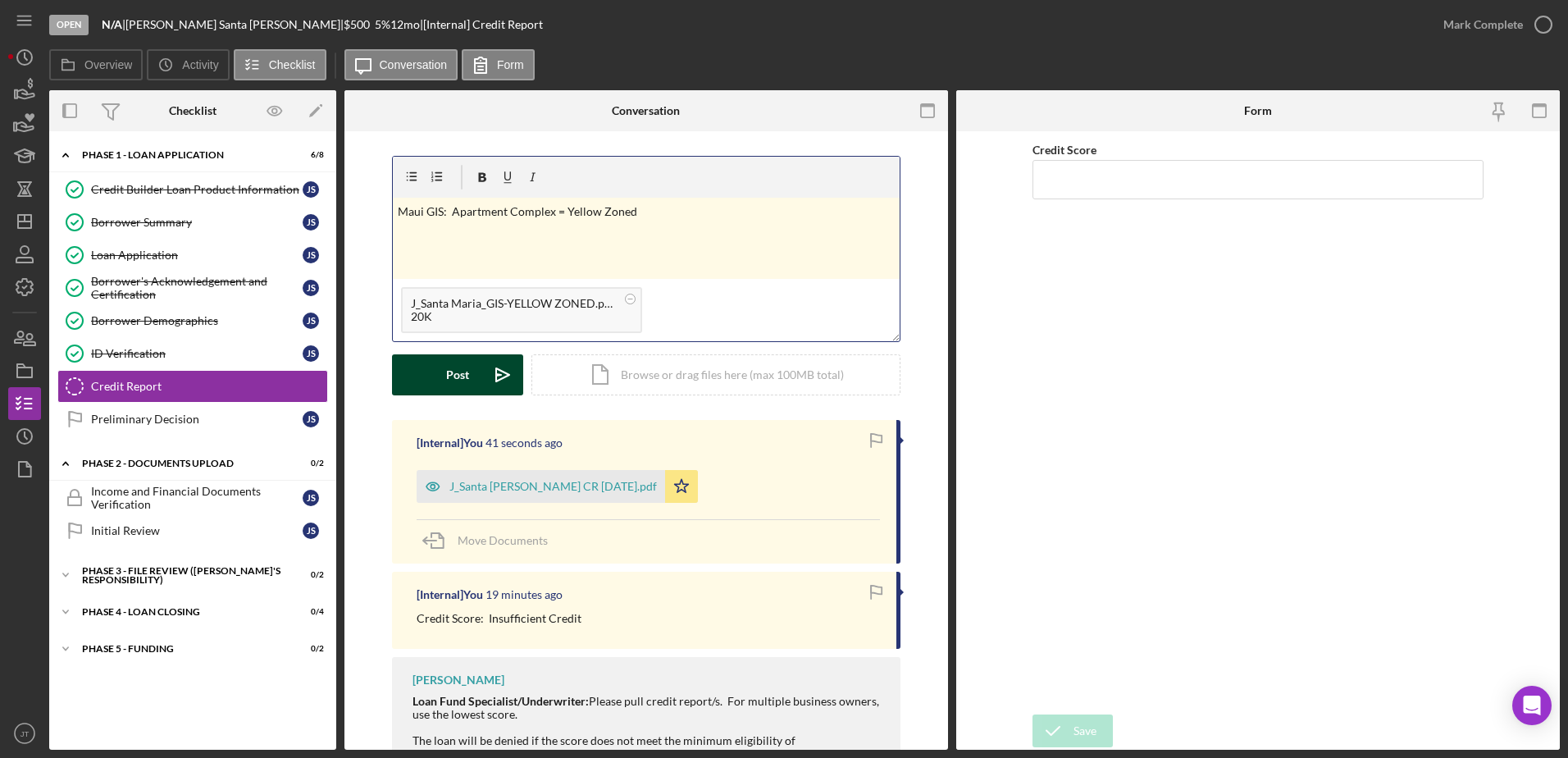
click at [427, 373] on button "Post Icon/icon-invite-send" at bounding box center [457, 375] width 131 height 41
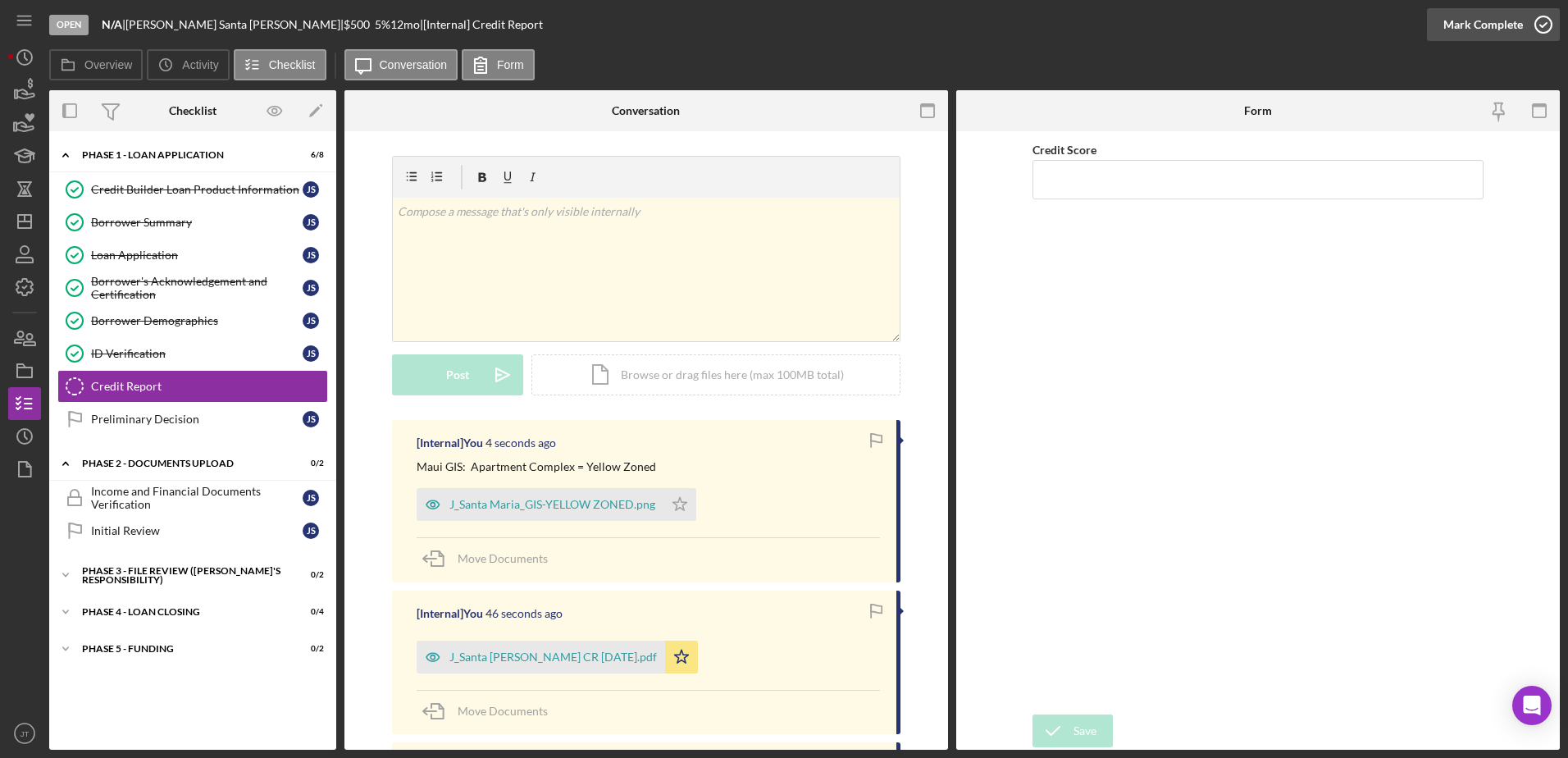
click at [1542, 22] on icon "button" at bounding box center [1543, 25] width 41 height 41
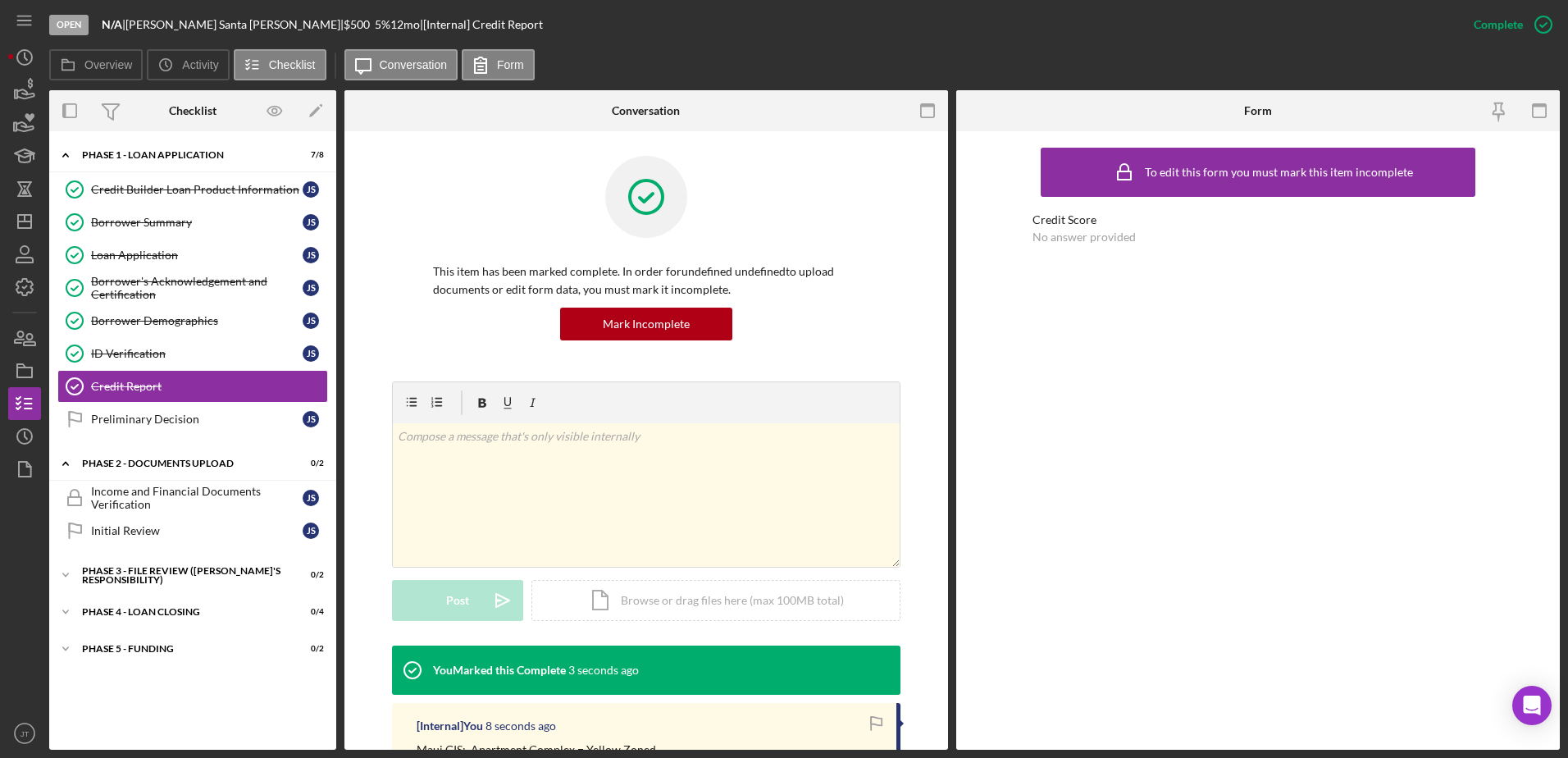
click at [648, 46] on div "Open N/A | [PERSON_NAME] Santa [PERSON_NAME] | $500 $500 5 % 12 mo | [Internal]…" at bounding box center [753, 25] width 1408 height 49
click at [237, 193] on div "Credit Builder Loan Product Information" at bounding box center [197, 189] width 211 height 13
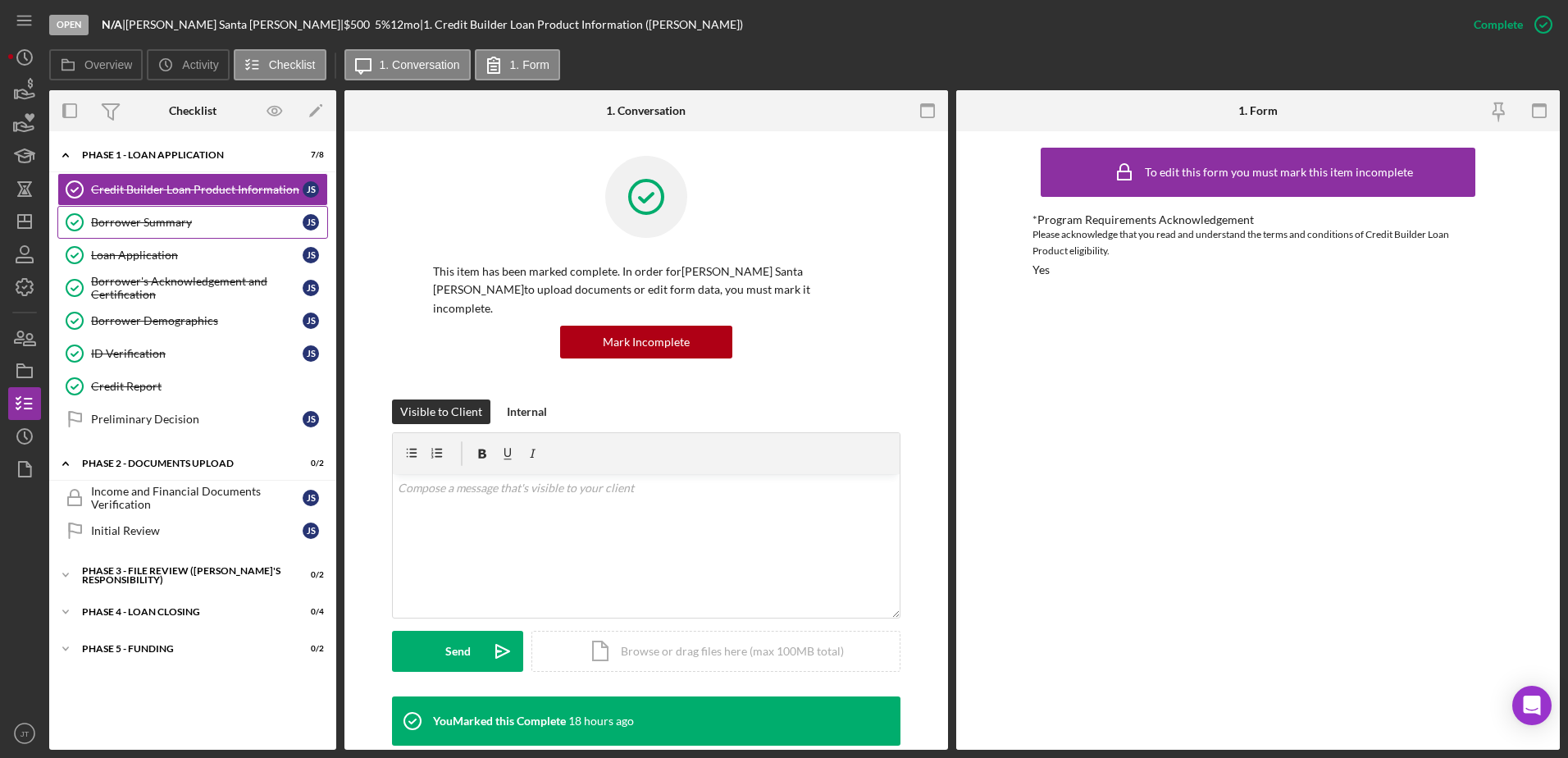
click at [202, 231] on link "Borrower Summary Borrower Summary J S" at bounding box center [192, 222] width 271 height 33
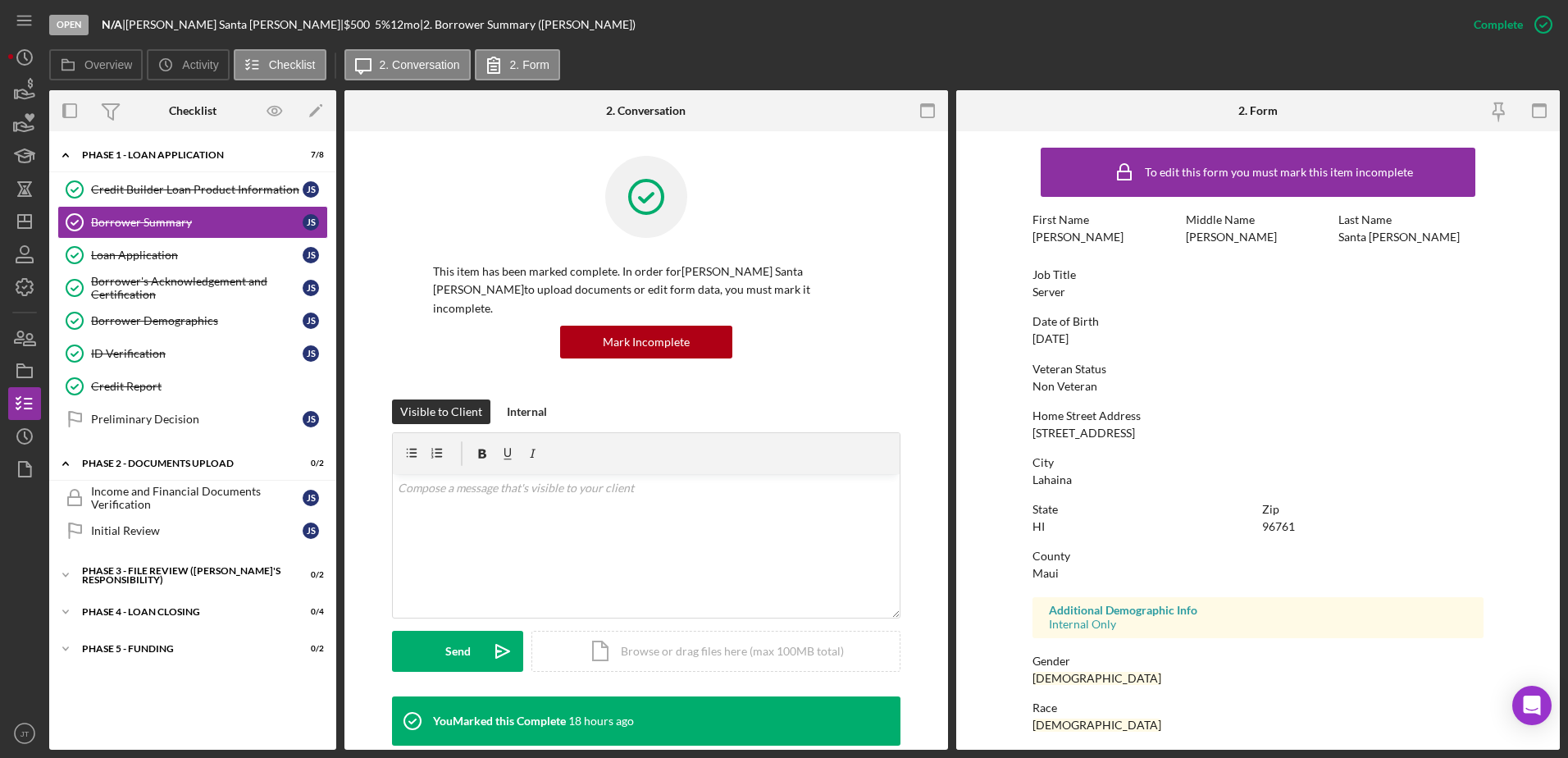
scroll to position [146, 0]
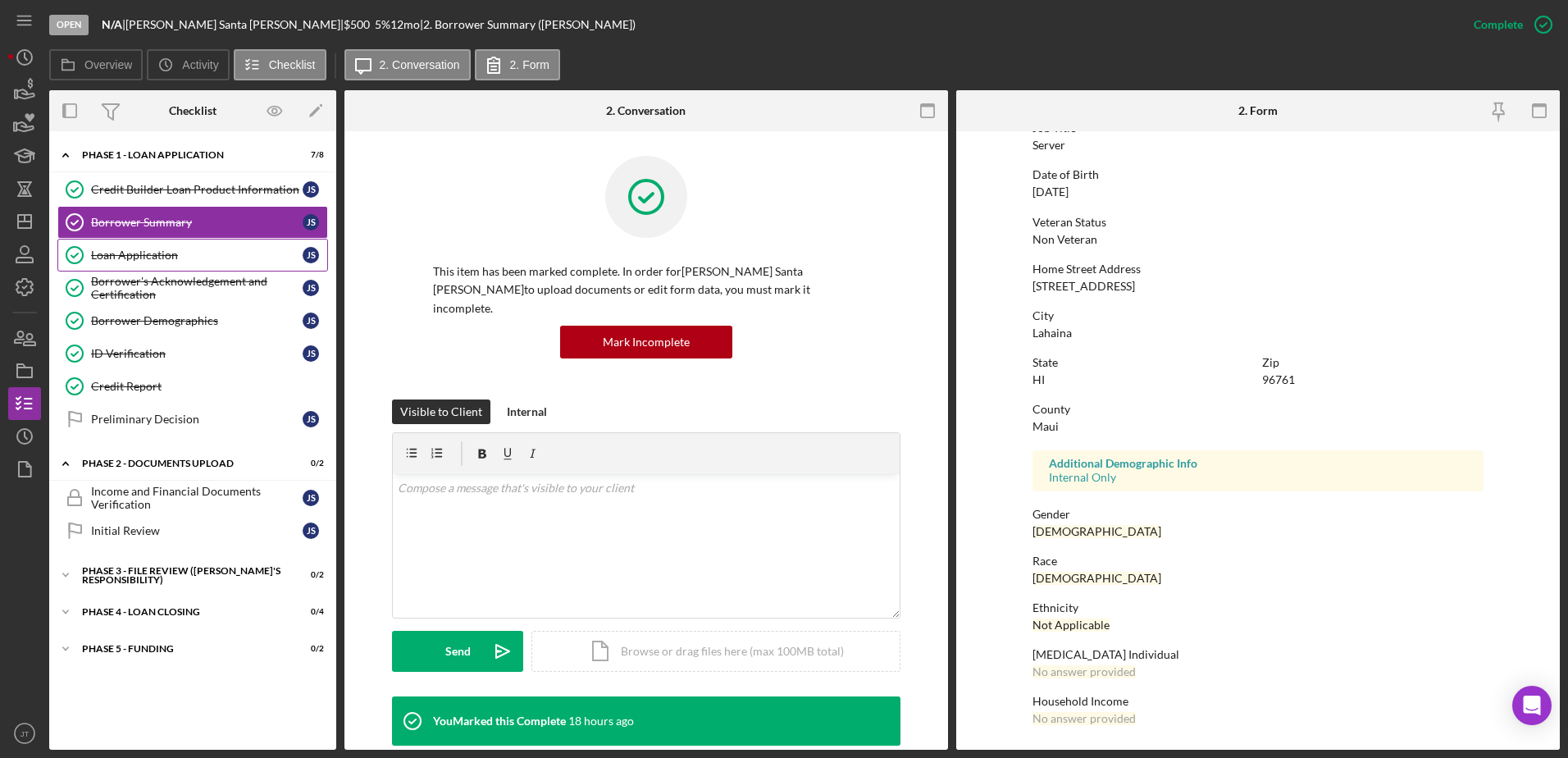
click at [188, 256] on div "Loan Application" at bounding box center [197, 255] width 211 height 13
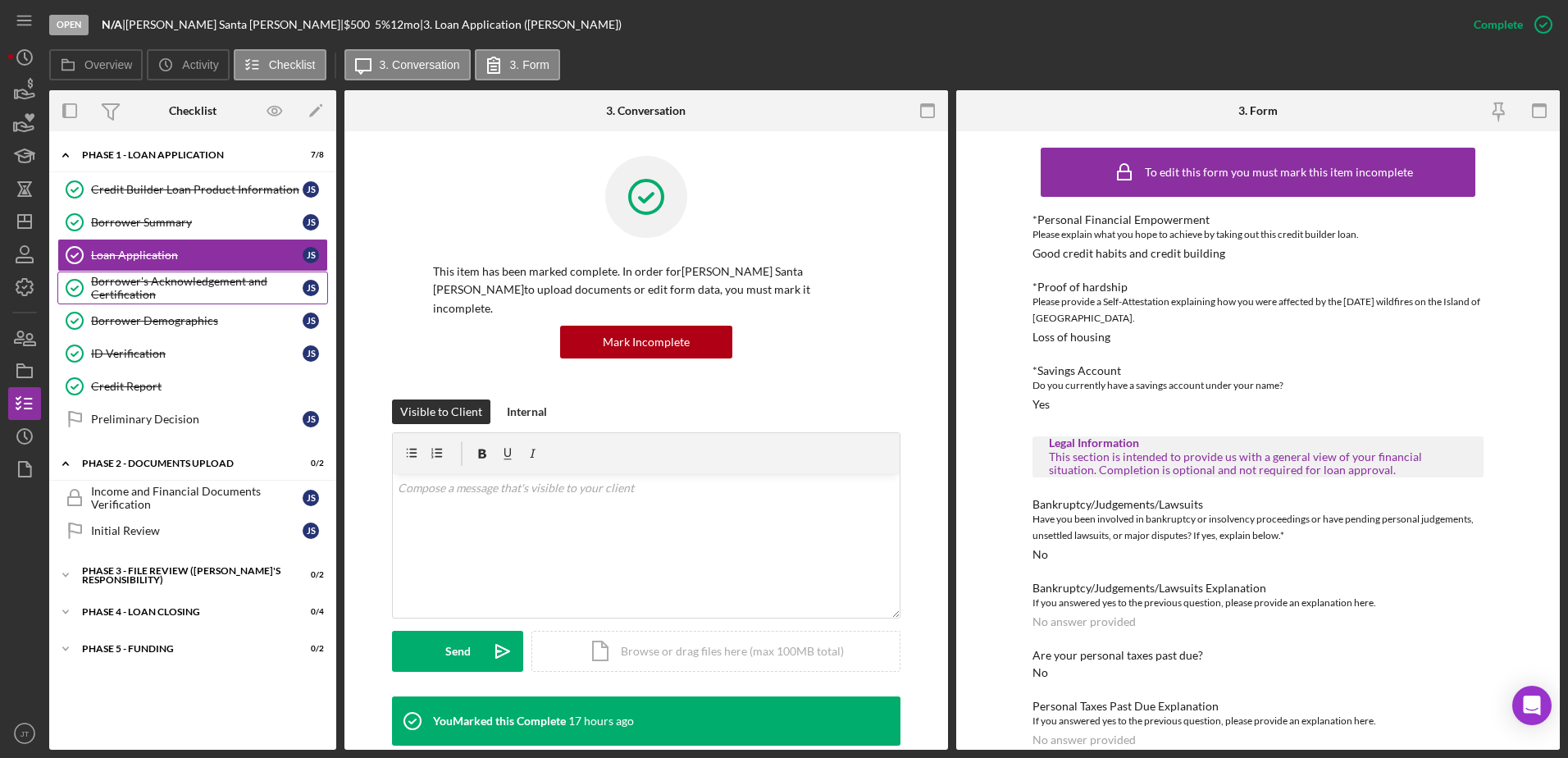
click at [186, 289] on div "Borrower's Acknowledgement and Certification" at bounding box center [197, 288] width 211 height 26
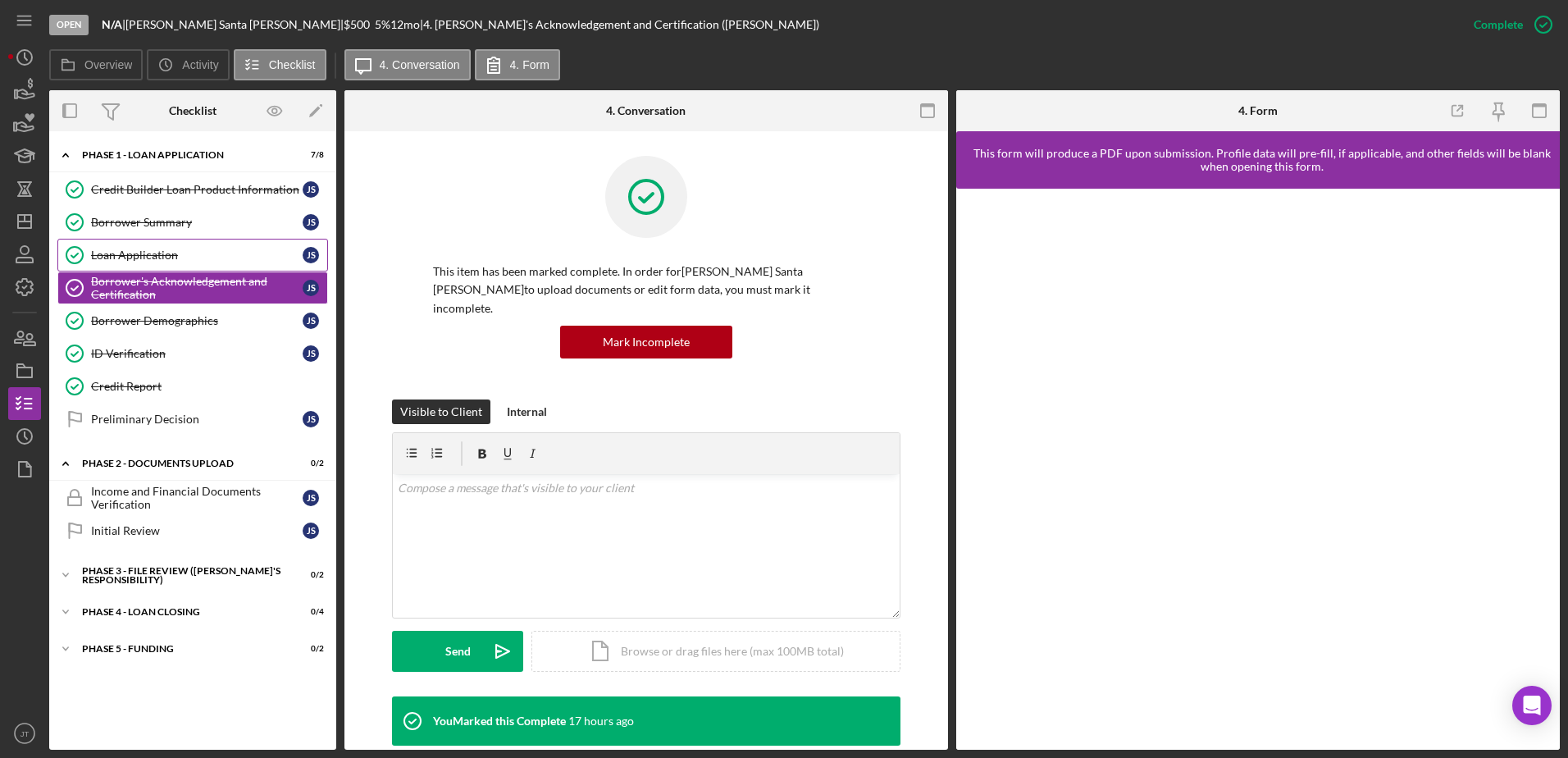
click at [113, 252] on div "Loan Application" at bounding box center [197, 255] width 211 height 13
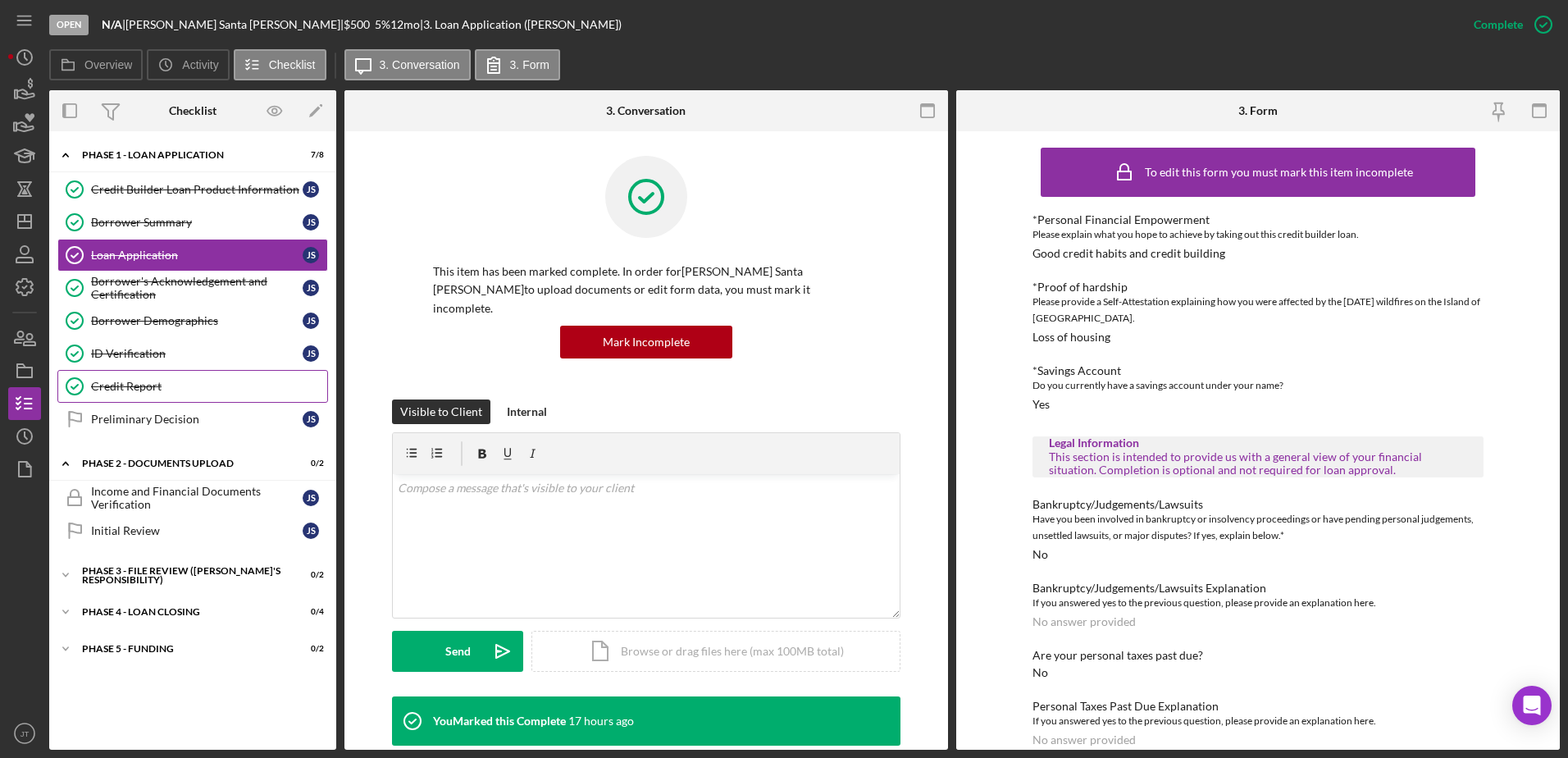
click at [155, 383] on div "Credit Report" at bounding box center [209, 386] width 236 height 13
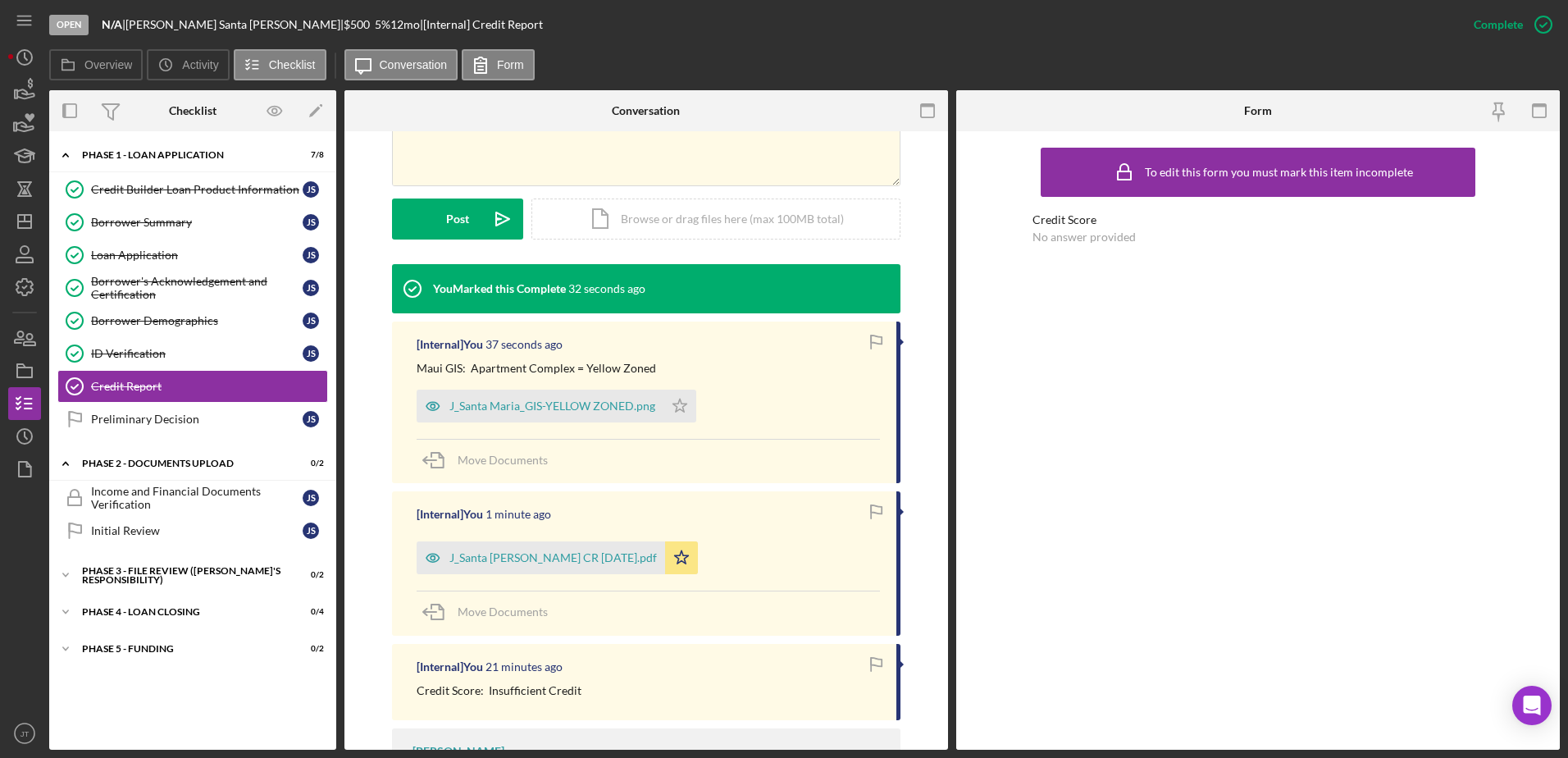
scroll to position [411, 0]
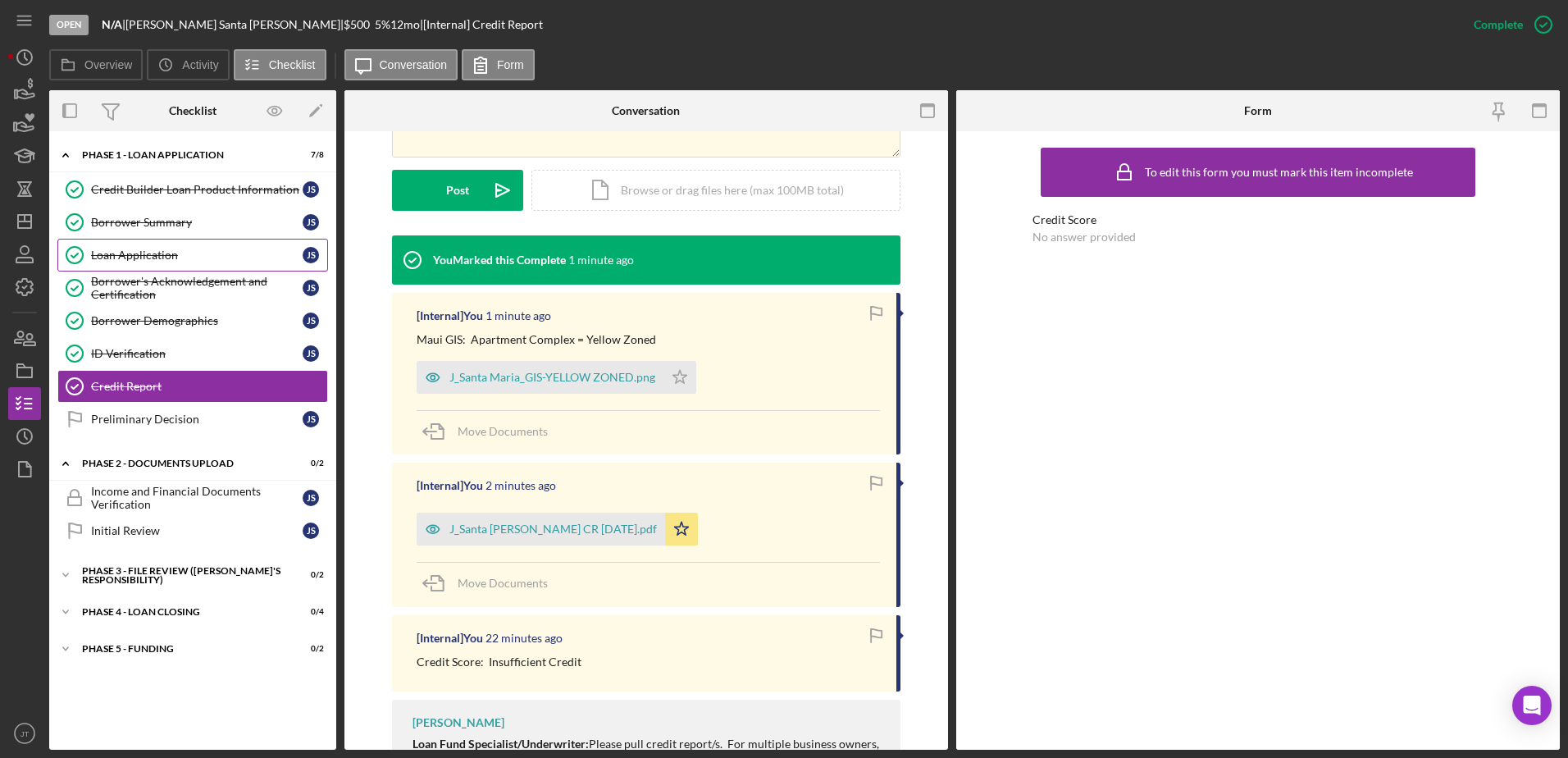
click at [157, 250] on div "Loan Application" at bounding box center [197, 255] width 211 height 13
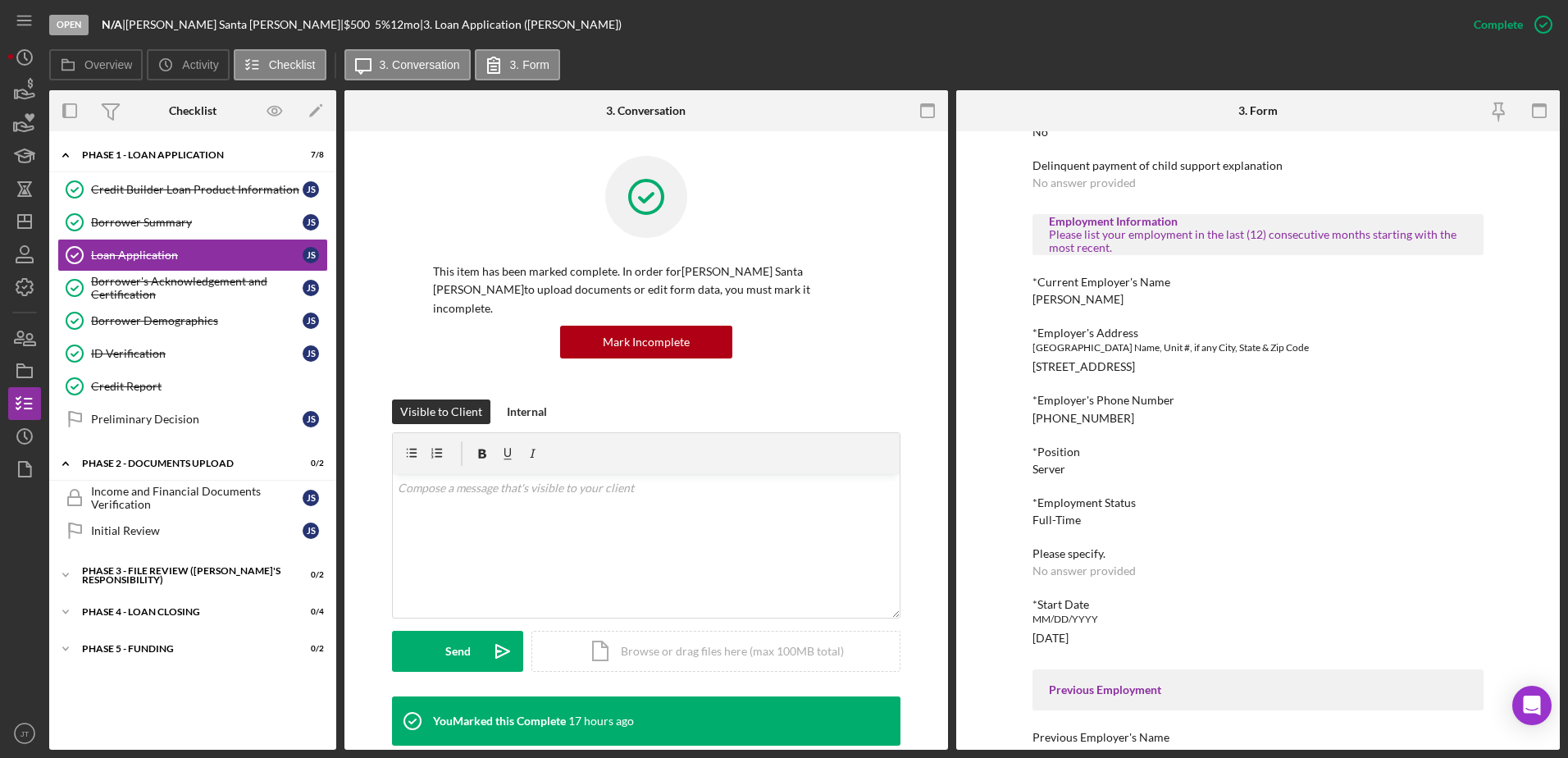
scroll to position [599, 0]
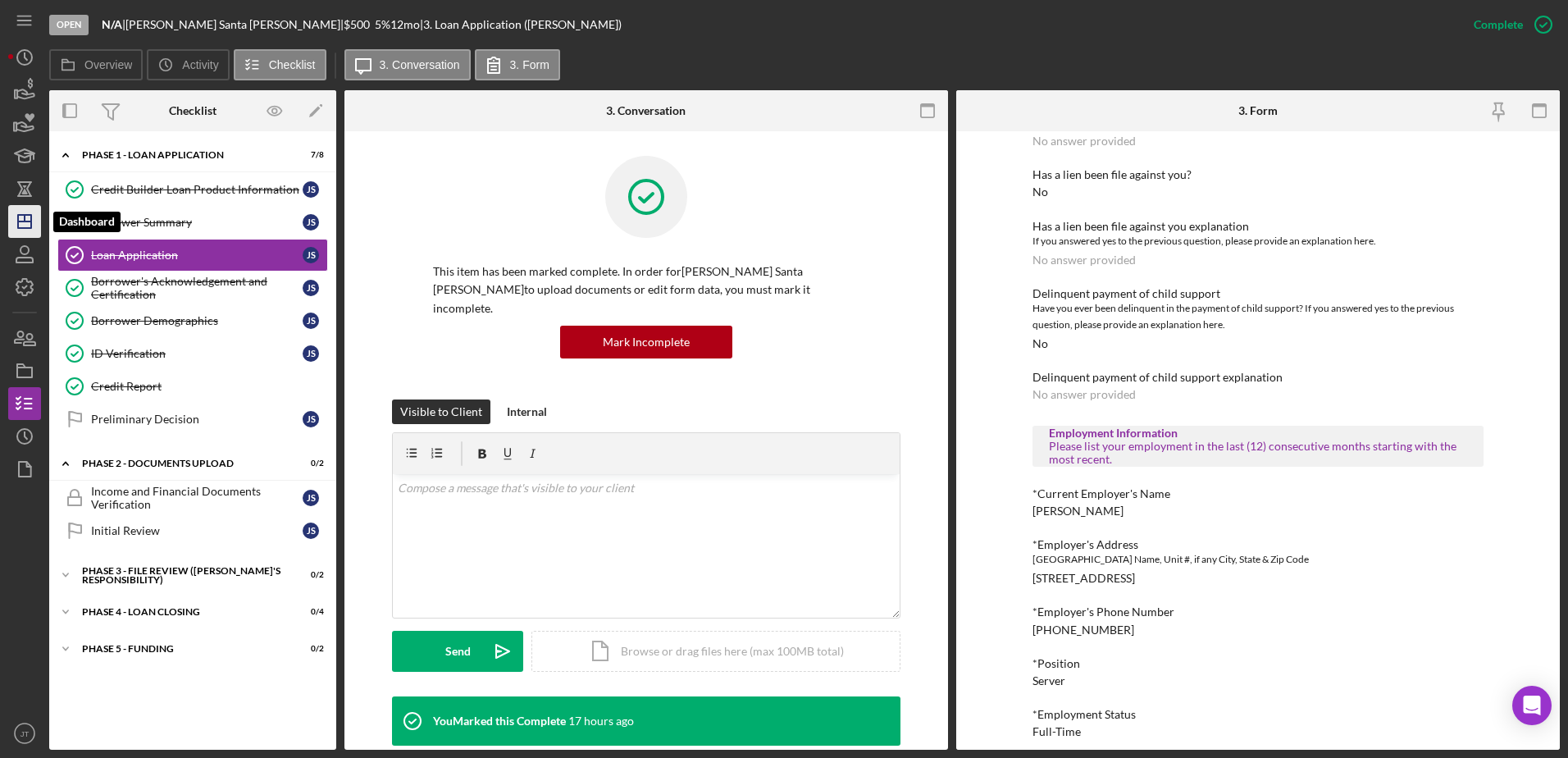
click at [29, 216] on icon "Icon/Dashboard" at bounding box center [25, 221] width 41 height 41
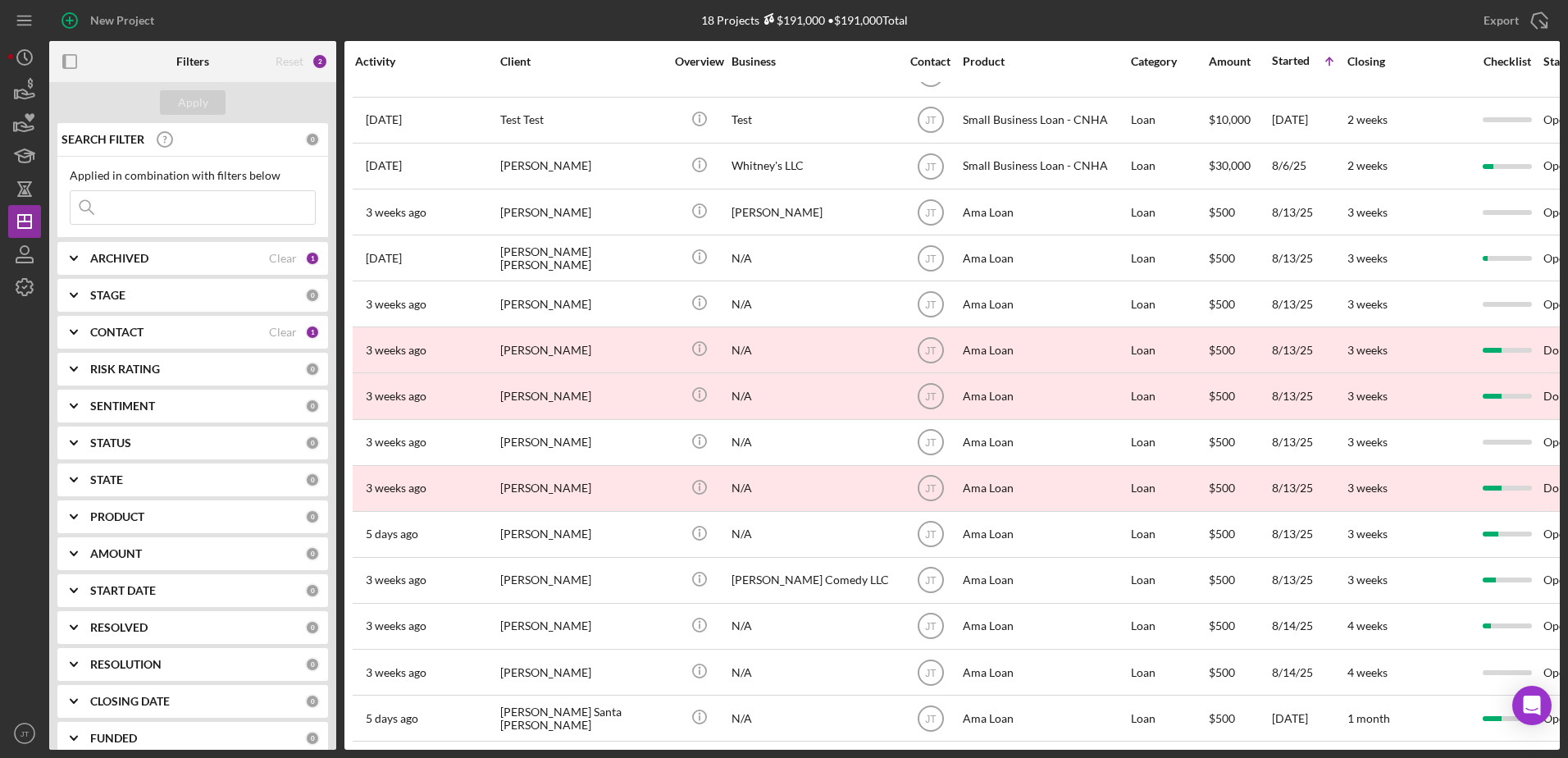
scroll to position [181, 0]
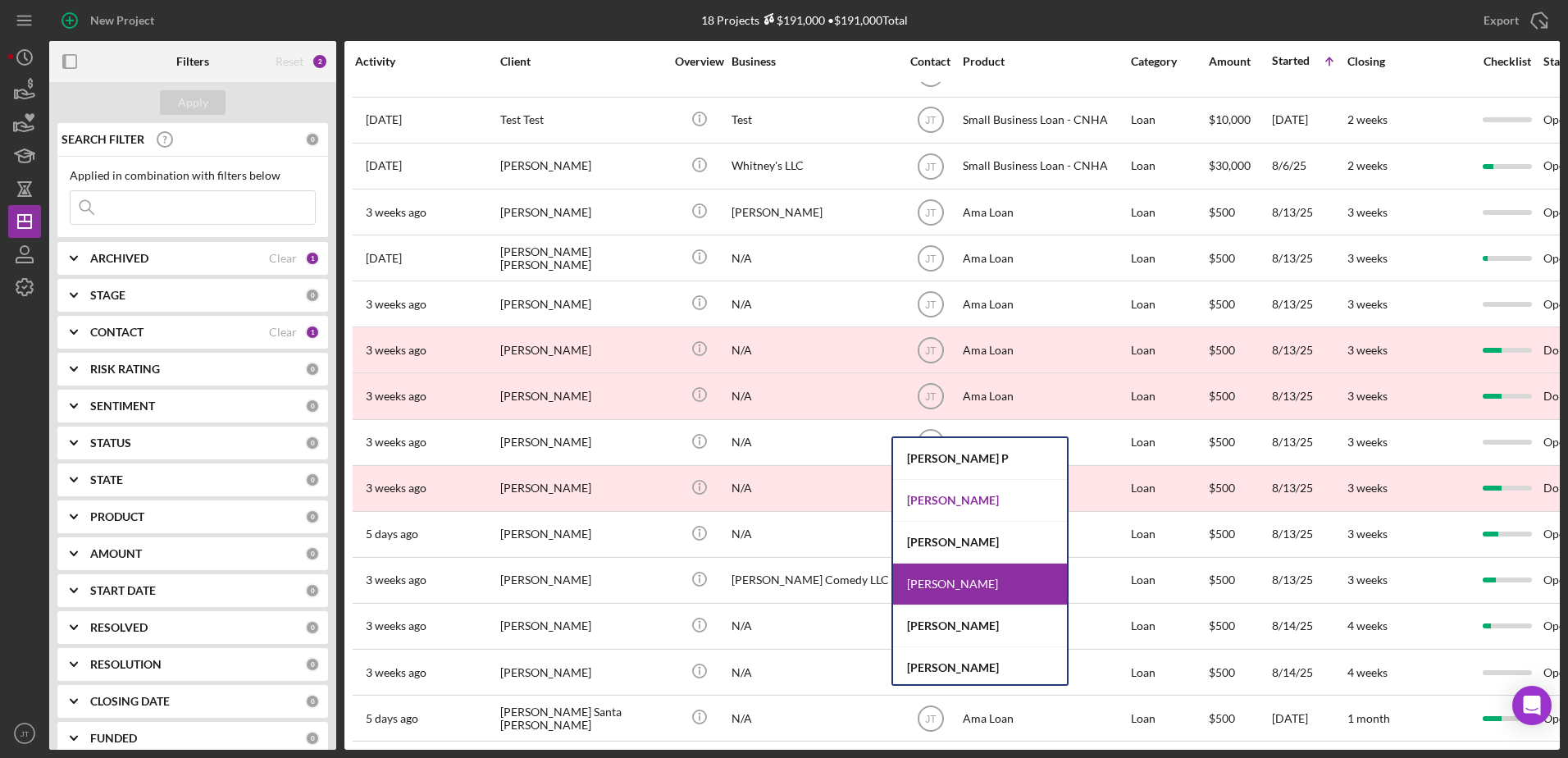
click at [950, 502] on div "[PERSON_NAME]" at bounding box center [980, 500] width 174 height 42
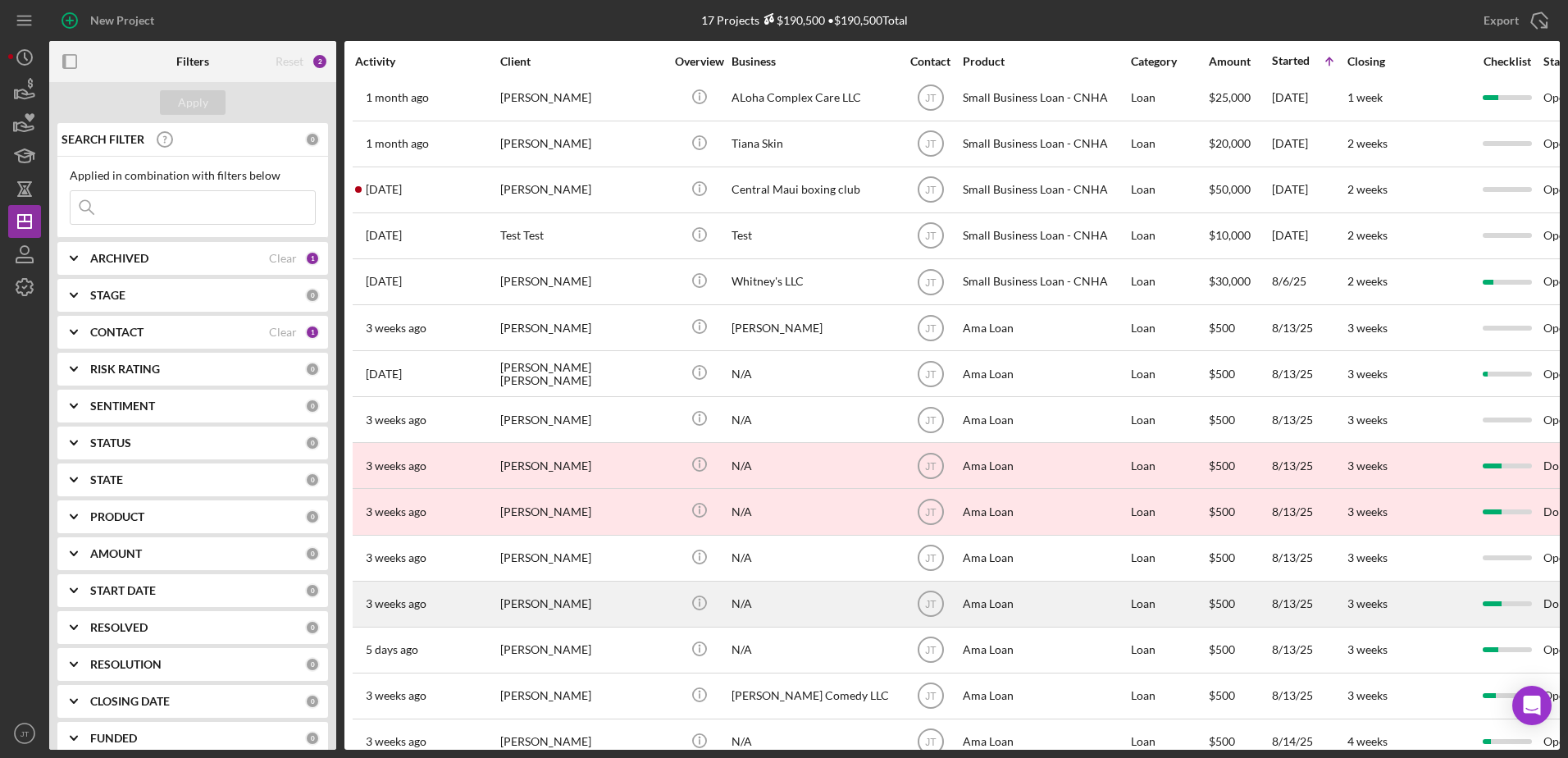
scroll to position [135, 0]
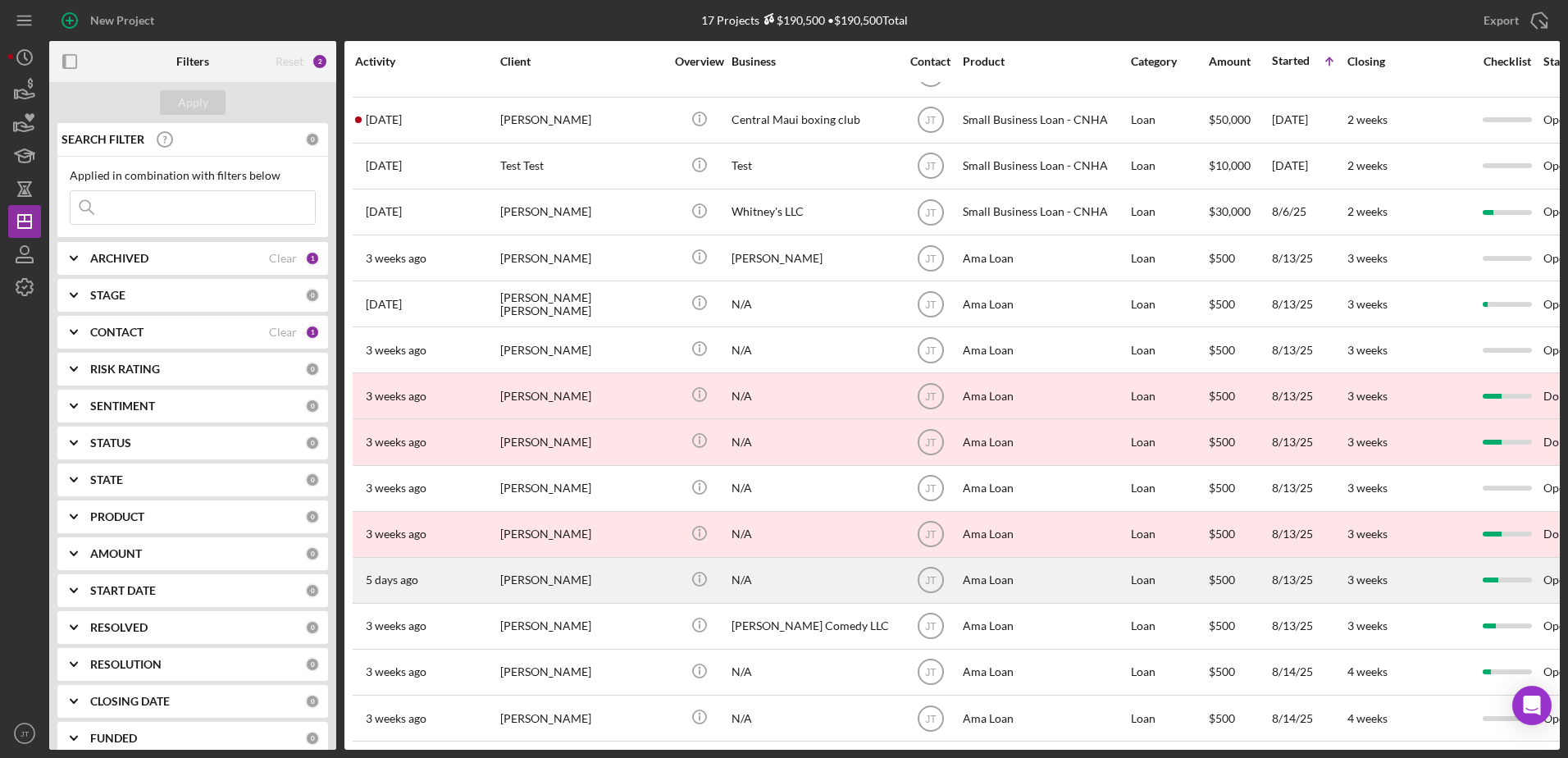
click at [590, 565] on div "[PERSON_NAME]" at bounding box center [582, 580] width 164 height 43
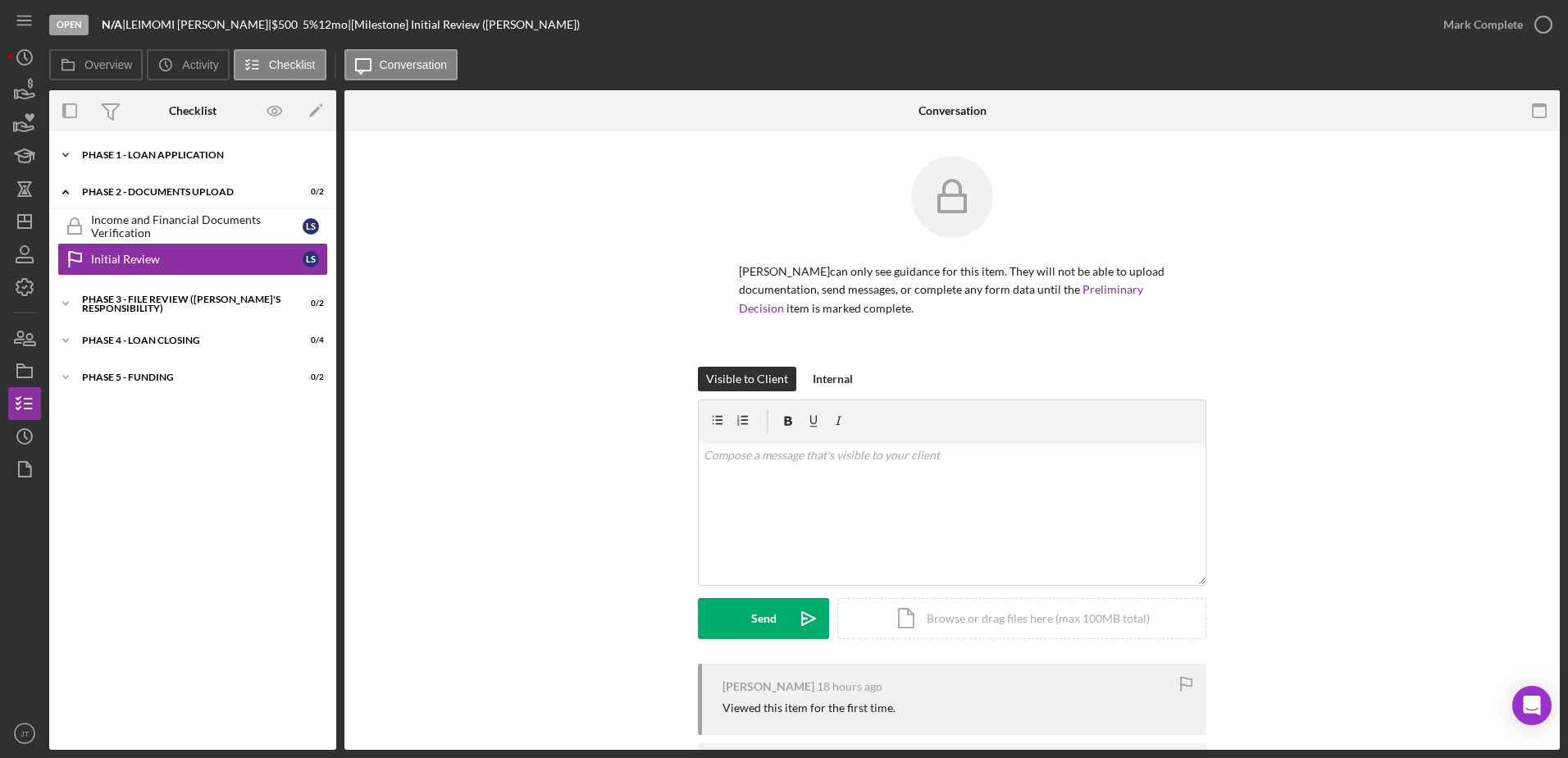
click at [75, 155] on icon "Icon/Expander" at bounding box center [66, 155] width 33 height 33
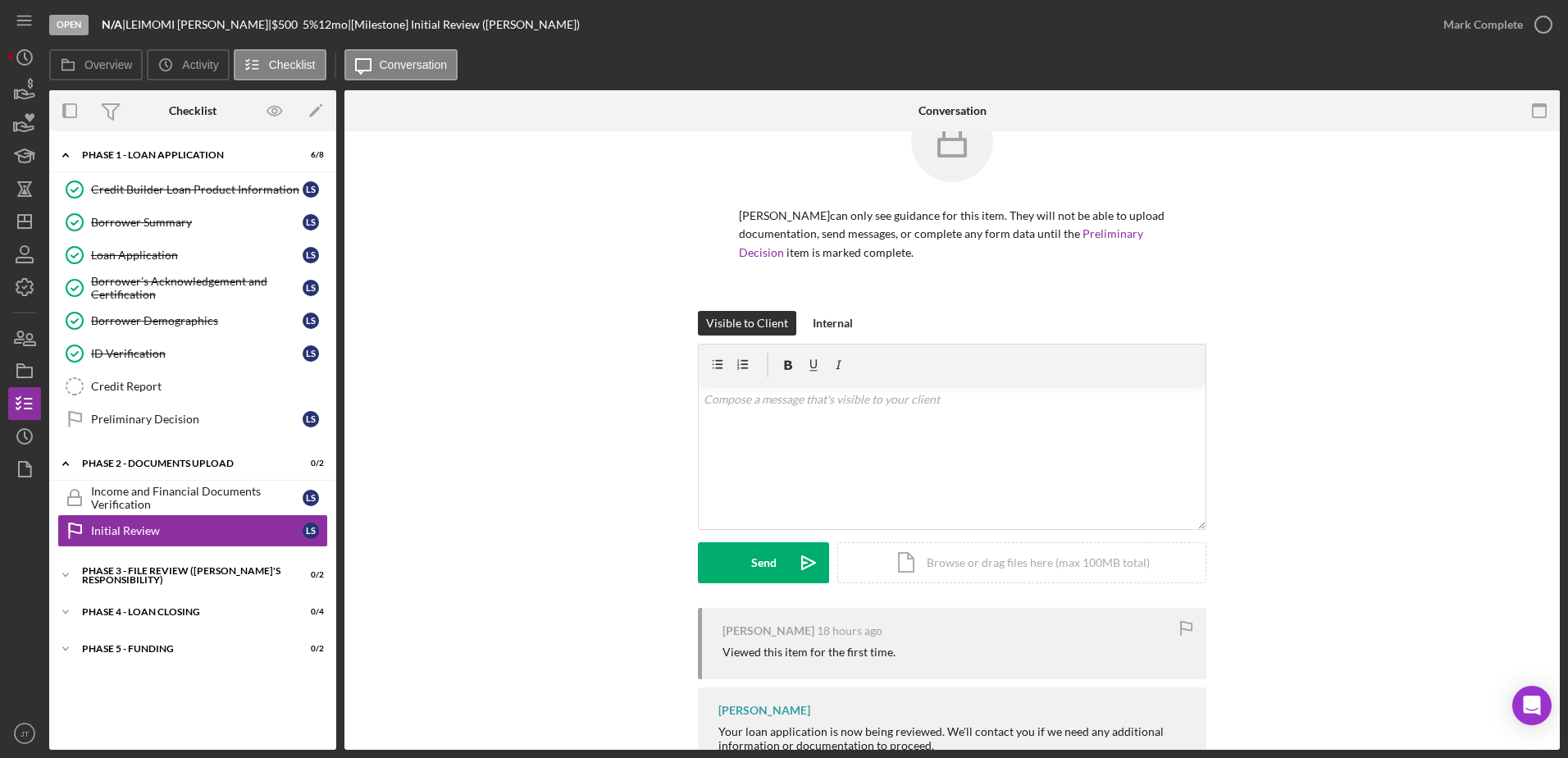
scroll to position [138, 0]
